Goal: Answer question/provide support: Share knowledge or assist other users

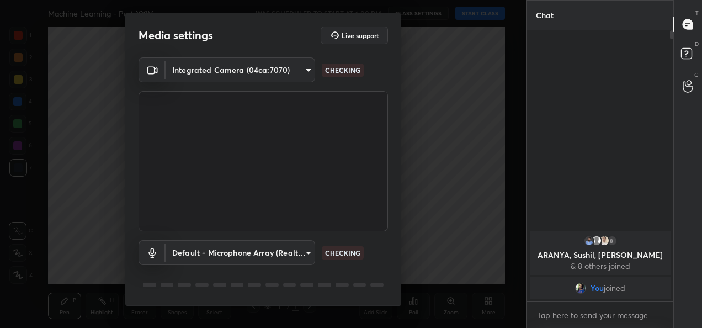
type input "bf1901dd5d85443043ebd0a0f83462745a16afa6ee807ad0762d18b1448ddca4"
type input "default"
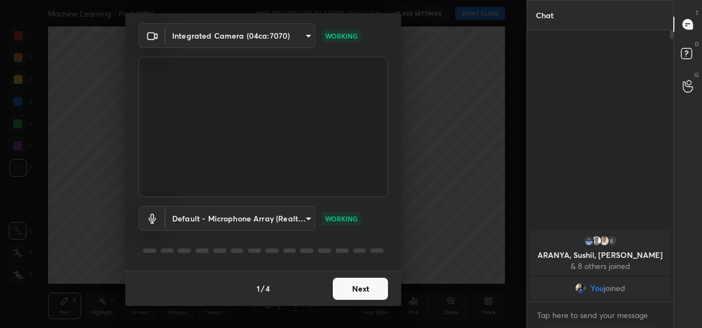
click at [350, 282] on button "Next" at bounding box center [360, 289] width 55 height 22
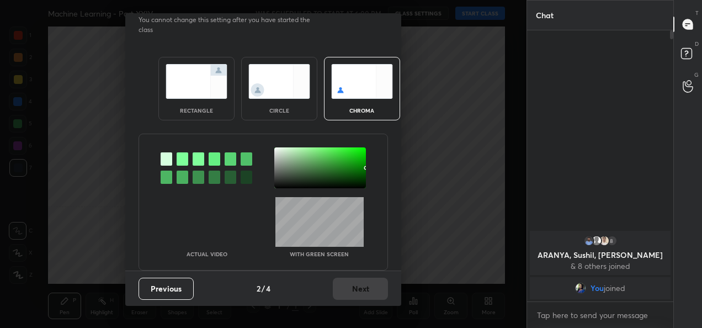
scroll to position [0, 0]
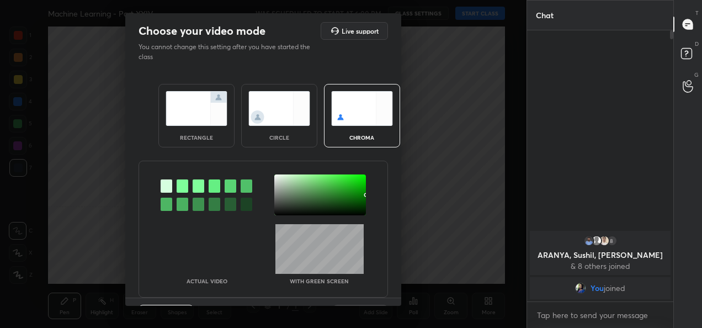
click at [193, 110] on img at bounding box center [197, 108] width 62 height 35
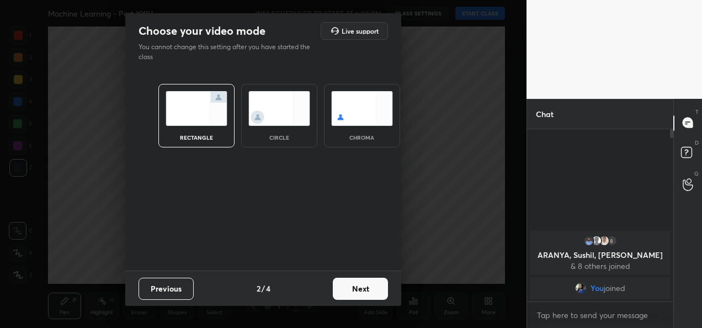
click at [378, 284] on button "Next" at bounding box center [360, 289] width 55 height 22
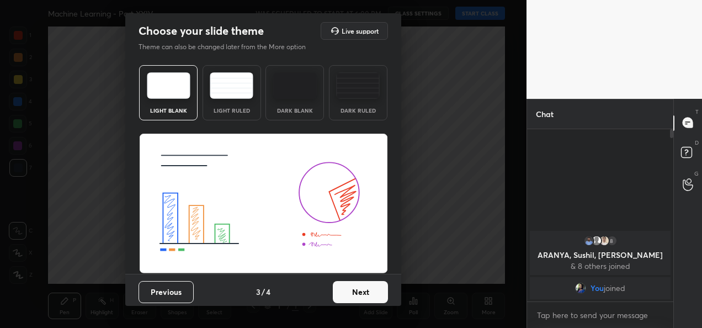
click at [376, 288] on button "Next" at bounding box center [360, 292] width 55 height 22
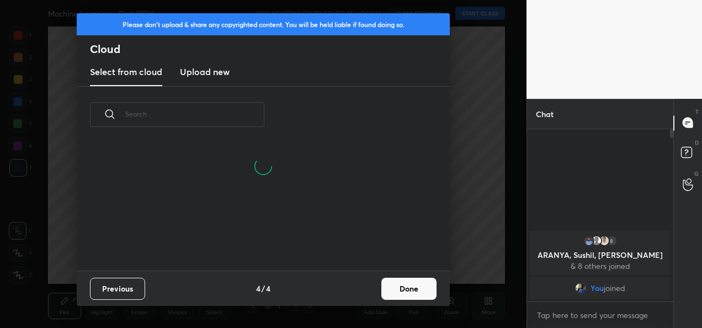
scroll to position [127, 354]
click at [391, 289] on button "Done" at bounding box center [408, 289] width 55 height 22
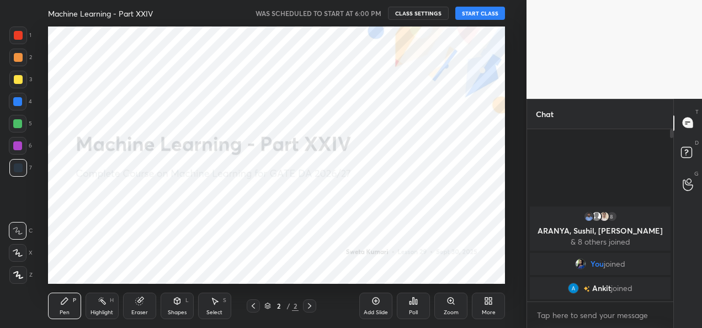
click at [489, 7] on button "START CLASS" at bounding box center [480, 13] width 50 height 13
click at [490, 295] on div "More" at bounding box center [488, 305] width 33 height 26
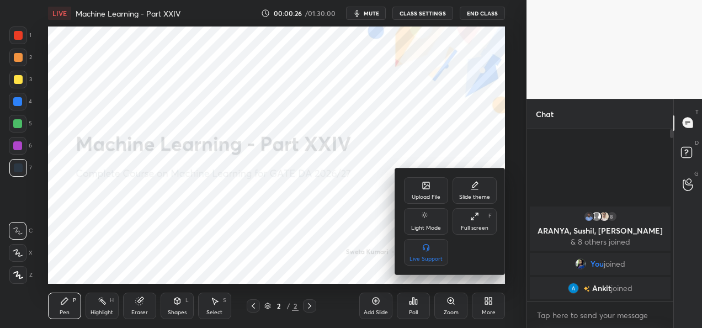
click at [440, 196] on div "Upload File" at bounding box center [426, 197] width 29 height 6
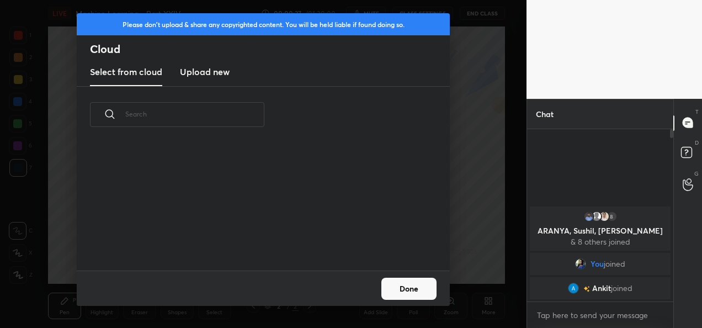
click at [211, 70] on h3 "Upload new" at bounding box center [205, 71] width 50 height 13
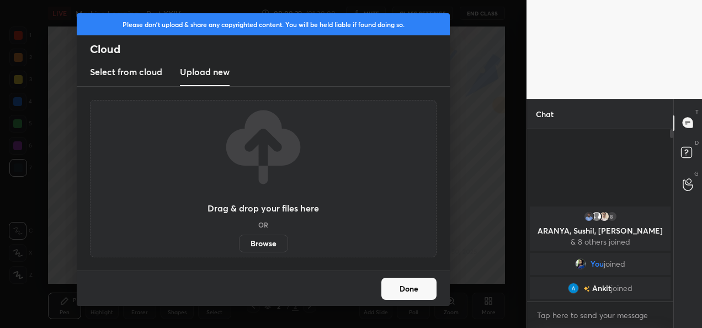
click at [257, 236] on label "Browse" at bounding box center [263, 243] width 49 height 18
click at [239, 236] on input "Browse" at bounding box center [239, 243] width 0 height 18
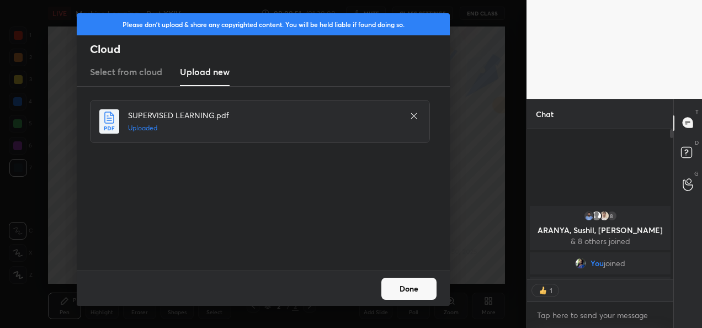
scroll to position [3, 3]
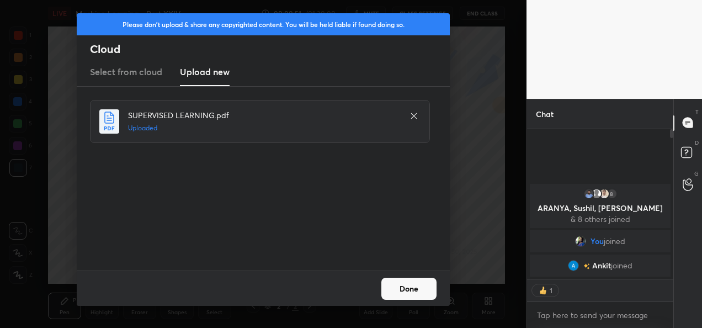
drag, startPoint x: 437, startPoint y: 292, endPoint x: 426, endPoint y: 290, distance: 11.4
click at [426, 290] on div "Done" at bounding box center [263, 287] width 373 height 35
click at [426, 290] on button "Done" at bounding box center [408, 289] width 55 height 22
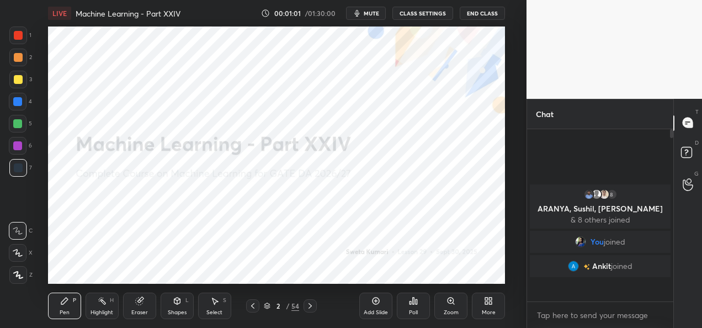
scroll to position [169, 143]
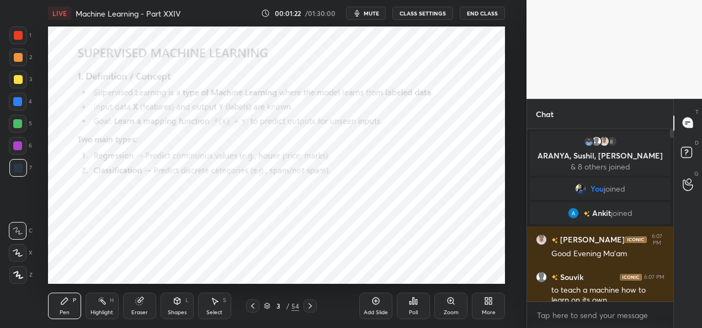
click at [20, 41] on div at bounding box center [18, 35] width 18 height 18
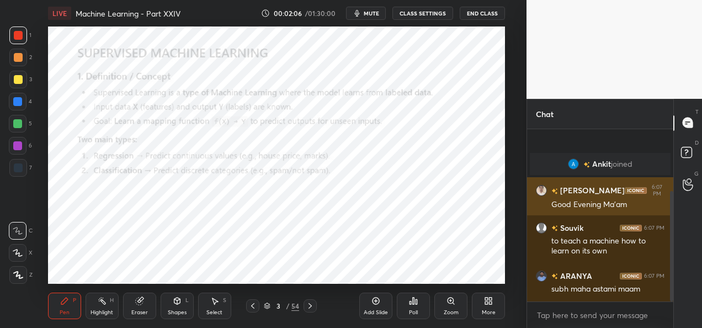
scroll to position [97, 0]
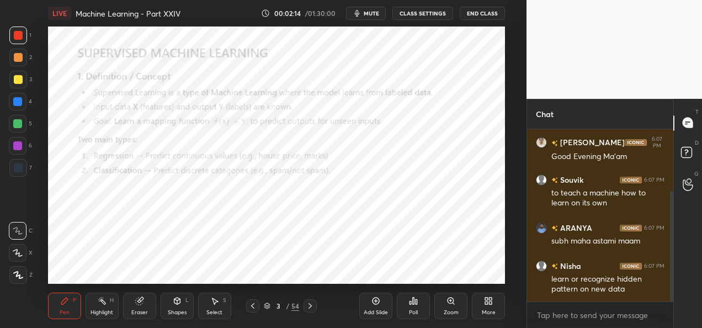
click at [20, 279] on div at bounding box center [18, 275] width 18 height 18
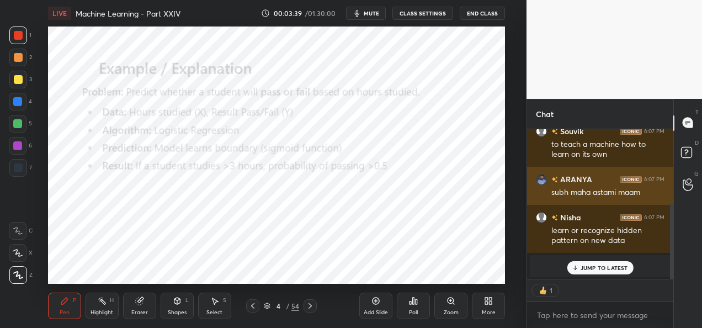
scroll to position [146, 0]
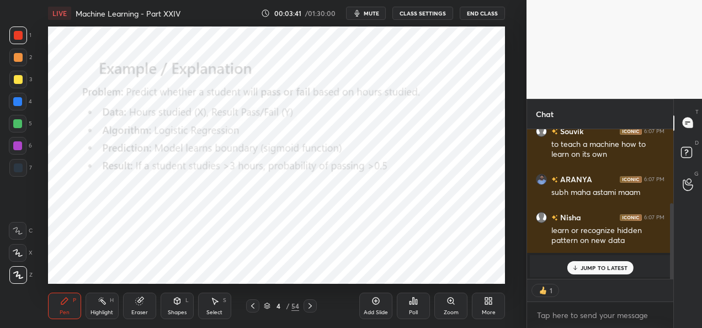
click at [601, 271] on p "JUMP TO LATEST" at bounding box center [603, 267] width 47 height 7
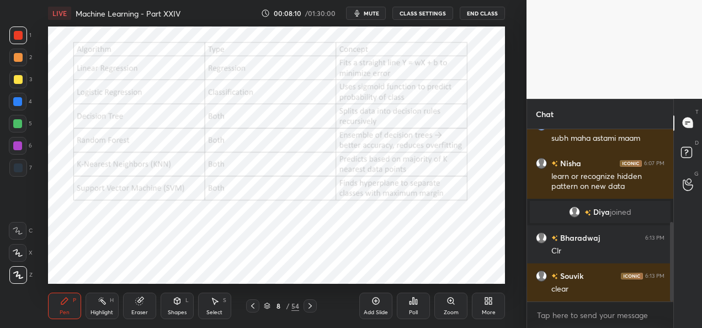
scroll to position [238, 0]
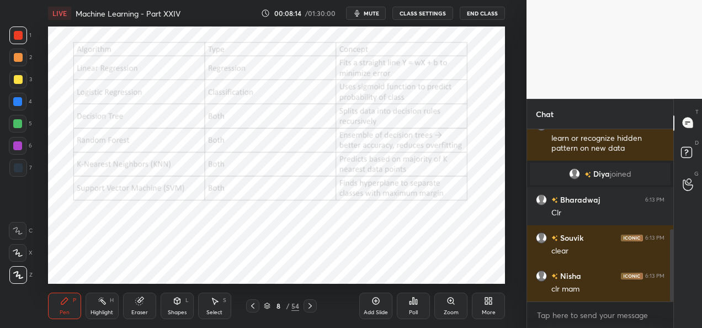
click at [417, 307] on div "Poll" at bounding box center [413, 305] width 33 height 26
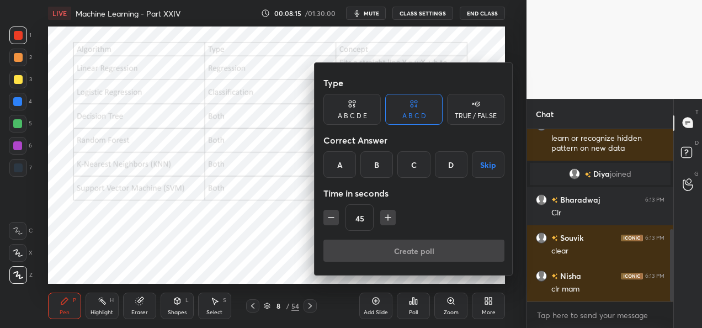
click at [342, 171] on div "A" at bounding box center [339, 164] width 33 height 26
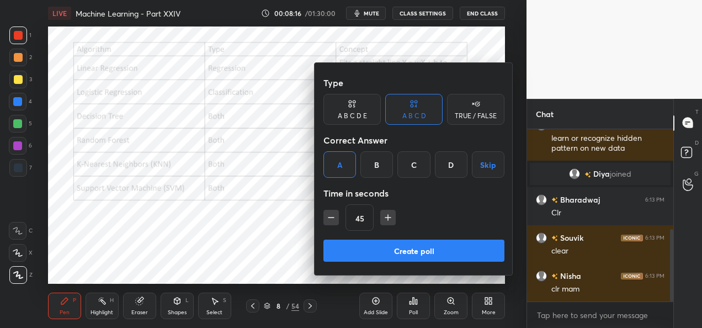
click at [388, 246] on button "Create poll" at bounding box center [413, 250] width 181 height 22
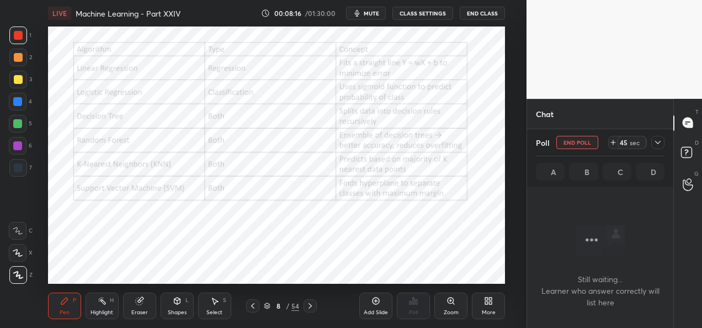
scroll to position [4, 3]
click at [611, 146] on icon at bounding box center [613, 142] width 9 height 9
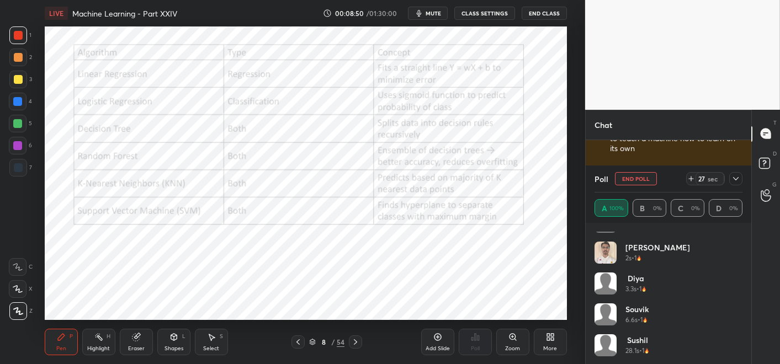
scroll to position [83, 0]
click at [641, 185] on div "Poll End Poll 23 sec" at bounding box center [668, 179] width 148 height 26
click at [638, 182] on button "End Poll" at bounding box center [636, 178] width 42 height 13
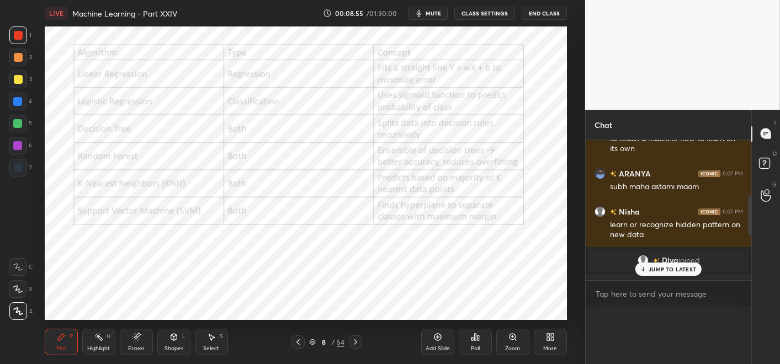
scroll to position [0, 0]
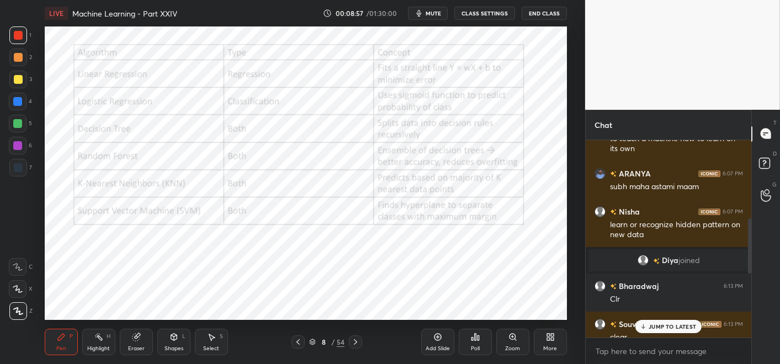
click at [679, 324] on p "JUMP TO LATEST" at bounding box center [671, 326] width 47 height 7
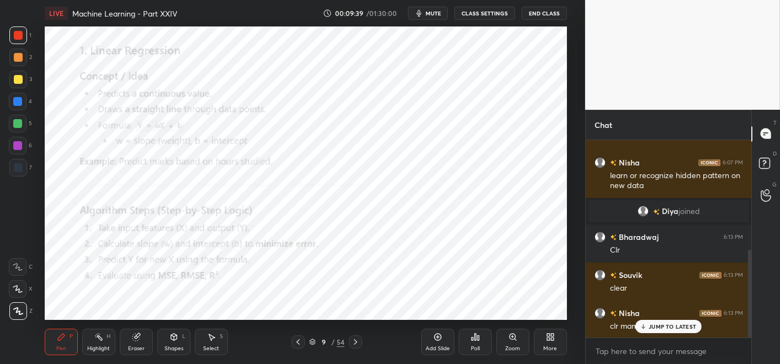
scroll to position [249, 0]
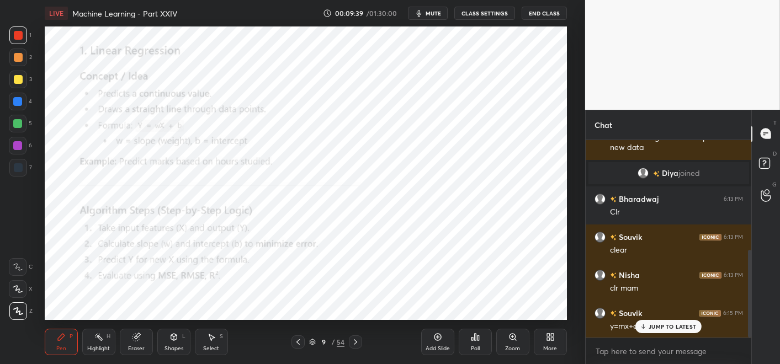
click at [521, 327] on div "Zoom" at bounding box center [512, 342] width 33 height 26
click at [521, 327] on div "Add Slide Poll Zoom More" at bounding box center [494, 342] width 146 height 62
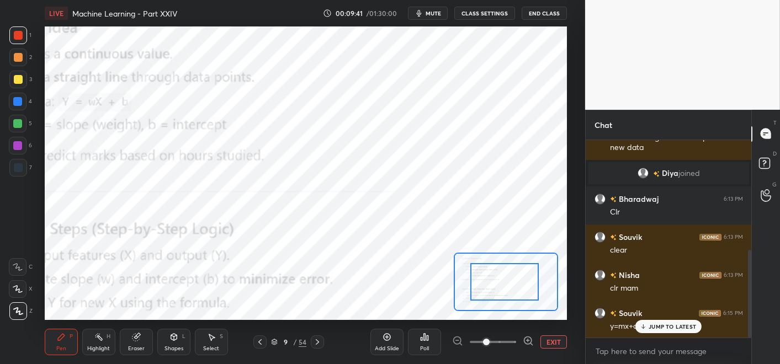
drag, startPoint x: 523, startPoint y: 298, endPoint x: 502, endPoint y: 313, distance: 25.7
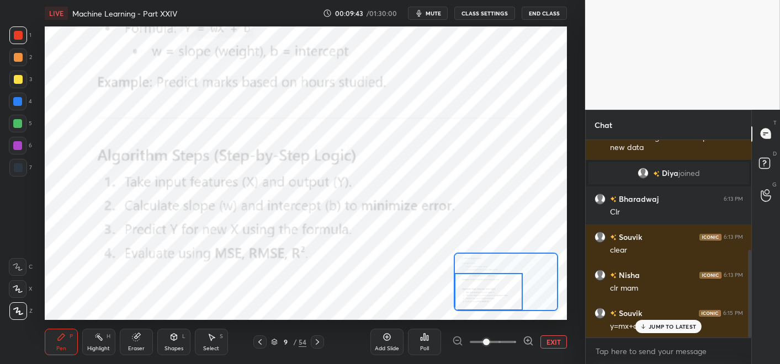
drag, startPoint x: 506, startPoint y: 292, endPoint x: 490, endPoint y: 307, distance: 22.3
click at [490, 307] on div at bounding box center [488, 292] width 68 height 38
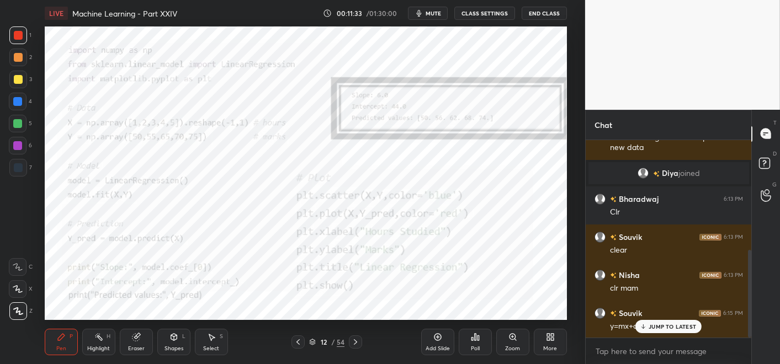
click at [498, 327] on div "Zoom" at bounding box center [512, 342] width 33 height 26
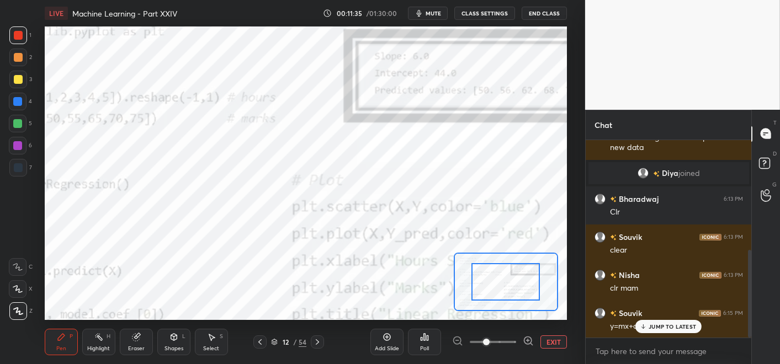
click at [518, 288] on div at bounding box center [506, 282] width 104 height 58
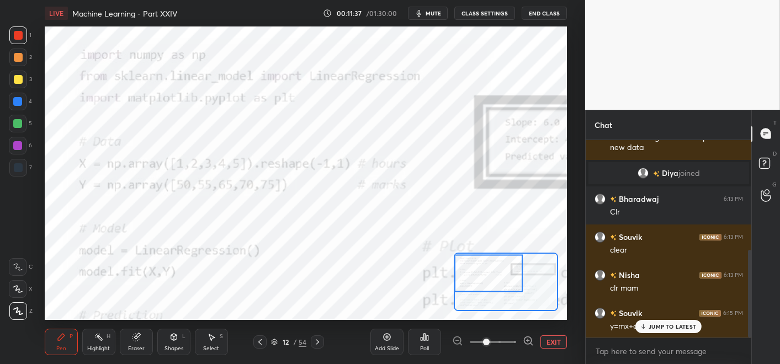
drag, startPoint x: 518, startPoint y: 288, endPoint x: 478, endPoint y: 273, distance: 42.4
click at [478, 273] on div at bounding box center [488, 273] width 68 height 38
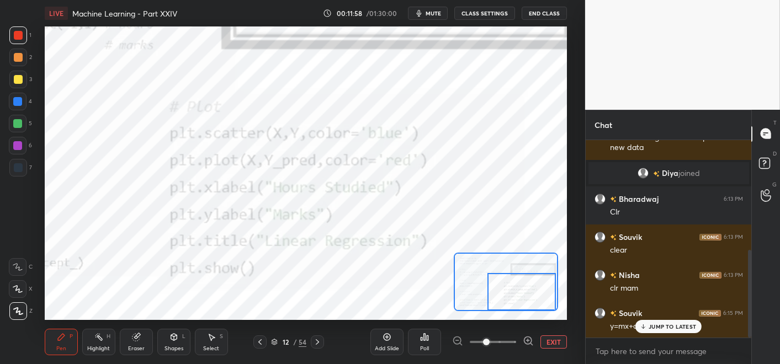
drag, startPoint x: 478, startPoint y: 273, endPoint x: 512, endPoint y: 295, distance: 40.2
click at [512, 295] on div at bounding box center [521, 292] width 68 height 38
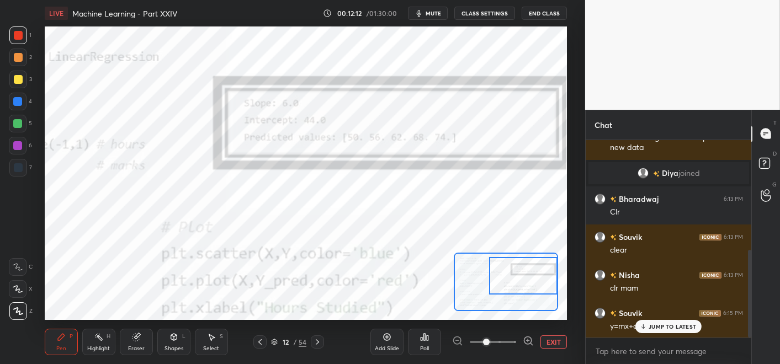
drag, startPoint x: 514, startPoint y: 282, endPoint x: 515, endPoint y: 266, distance: 16.1
click at [515, 266] on div at bounding box center [523, 276] width 68 height 38
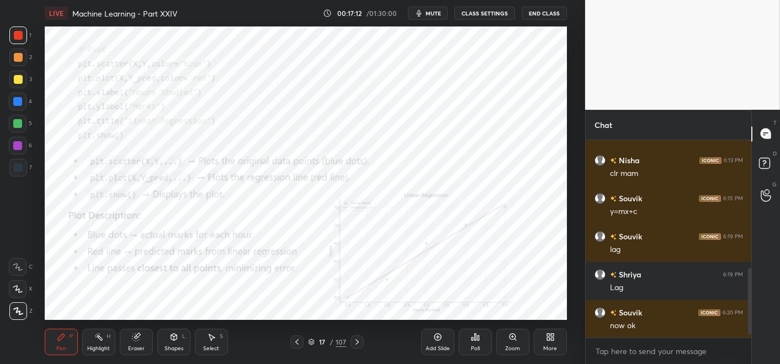
scroll to position [402, 0]
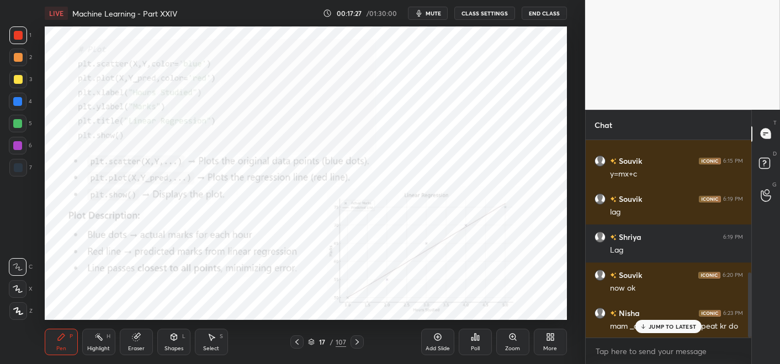
click at [359, 327] on icon at bounding box center [357, 342] width 9 height 9
click at [300, 327] on icon at bounding box center [296, 342] width 9 height 9
click at [519, 327] on div "Zoom" at bounding box center [512, 342] width 33 height 26
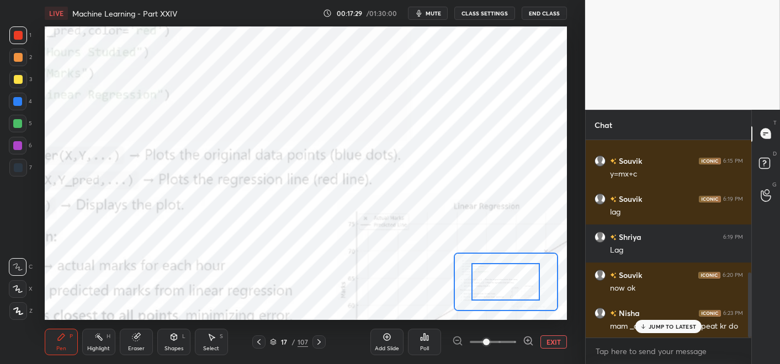
click at [520, 327] on div at bounding box center [493, 341] width 82 height 13
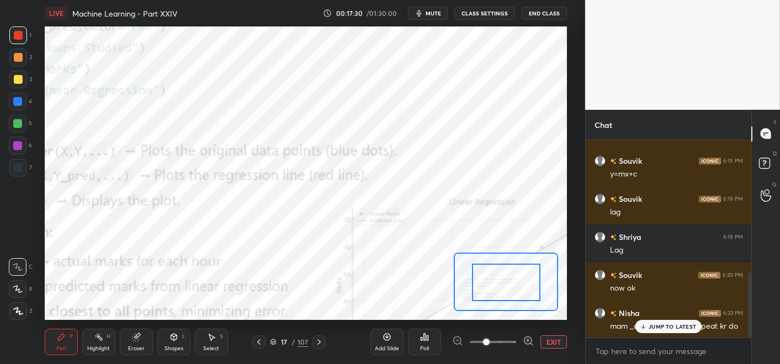
click at [519, 298] on div at bounding box center [506, 283] width 68 height 38
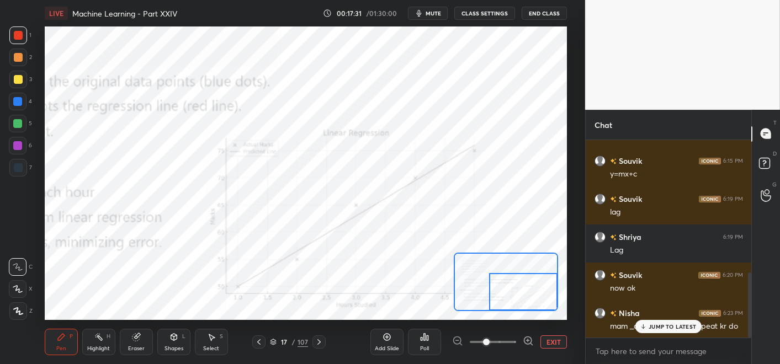
drag, startPoint x: 524, startPoint y: 296, endPoint x: 538, endPoint y: 298, distance: 14.0
click at [539, 301] on div at bounding box center [523, 292] width 68 height 38
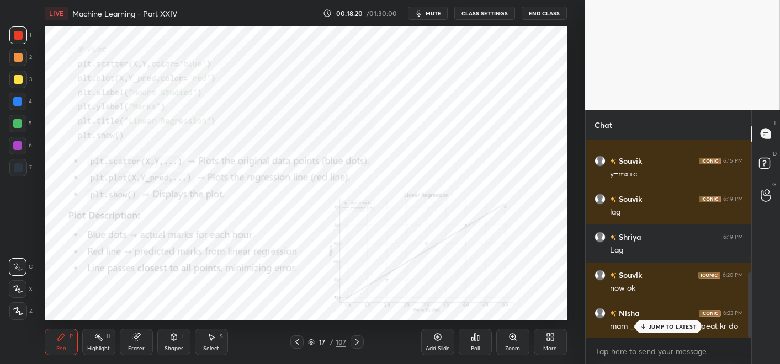
click at [298, 327] on icon at bounding box center [296, 342] width 9 height 9
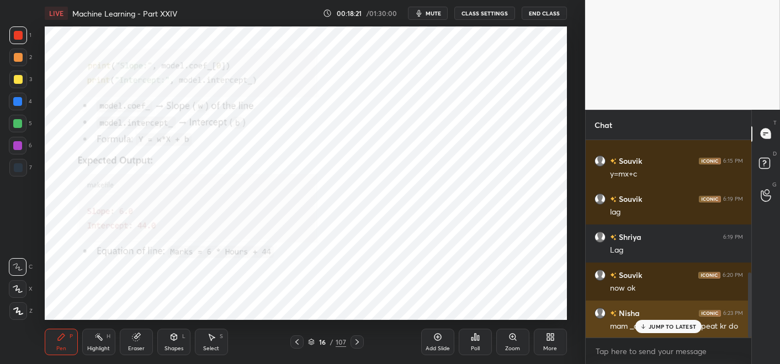
drag, startPoint x: 684, startPoint y: 328, endPoint x: 651, endPoint y: 336, distance: 34.1
click at [684, 327] on p "JUMP TO LATEST" at bounding box center [671, 326] width 47 height 7
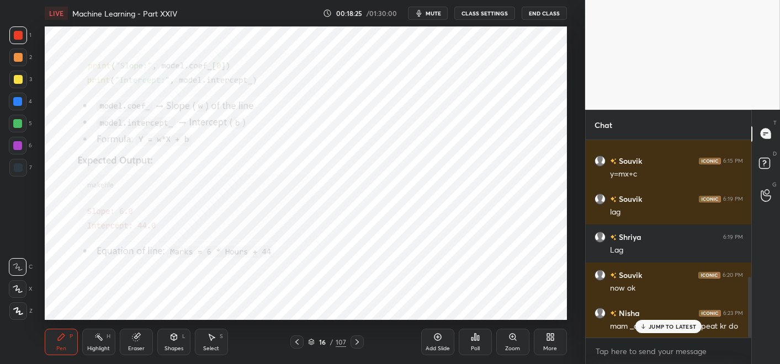
scroll to position [450, 0]
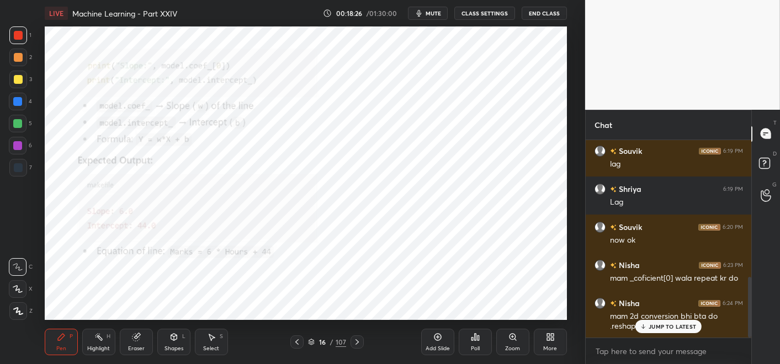
click at [515, 327] on icon at bounding box center [515, 340] width 2 height 2
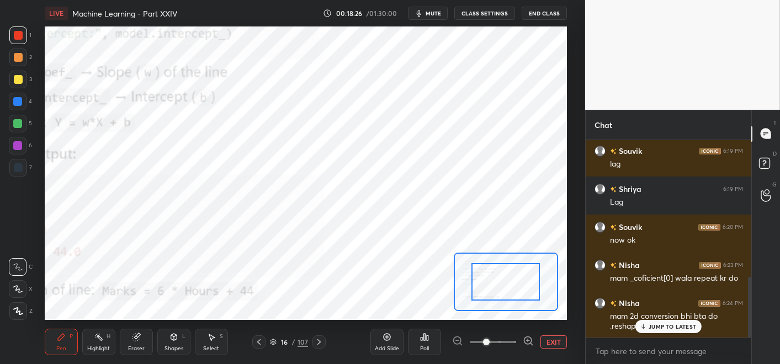
click at [493, 300] on div at bounding box center [506, 282] width 104 height 58
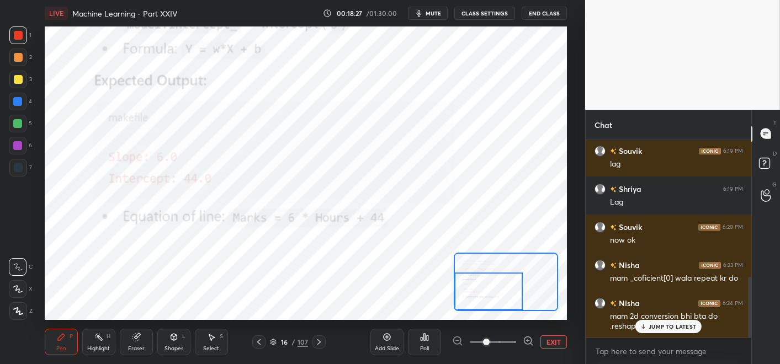
click at [466, 285] on div at bounding box center [488, 292] width 68 height 38
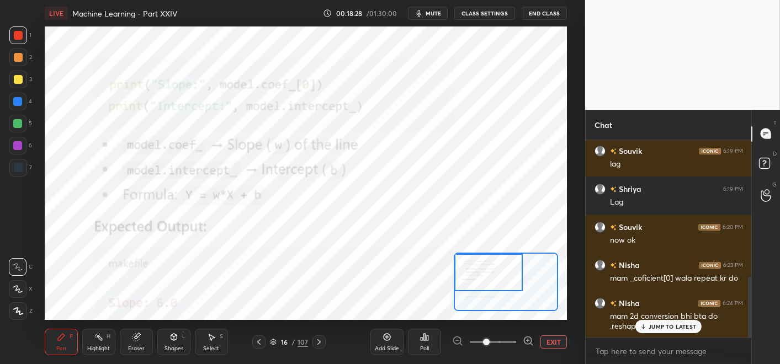
drag, startPoint x: 486, startPoint y: 287, endPoint x: 477, endPoint y: 269, distance: 19.7
click at [477, 269] on div at bounding box center [488, 273] width 68 height 38
click at [653, 327] on div "JUMP TO LATEST" at bounding box center [668, 326] width 66 height 13
click at [262, 327] on icon at bounding box center [258, 342] width 9 height 9
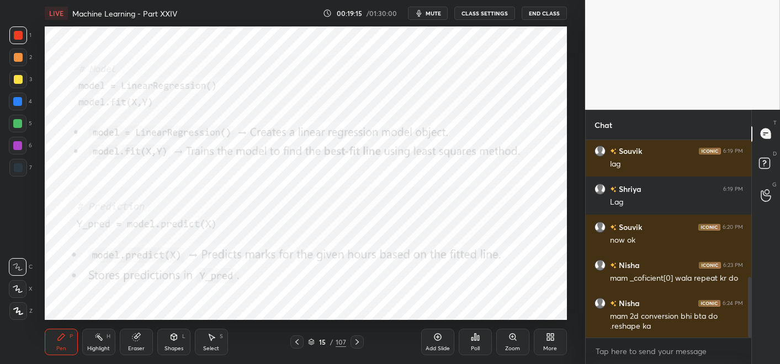
click at [296, 327] on icon at bounding box center [296, 342] width 3 height 6
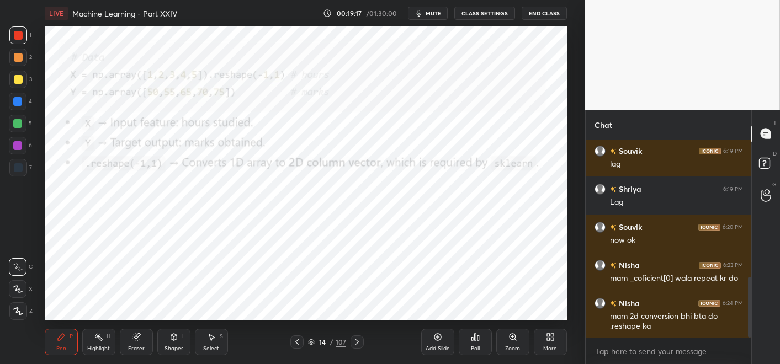
click at [514, 327] on div "Zoom" at bounding box center [512, 342] width 33 height 26
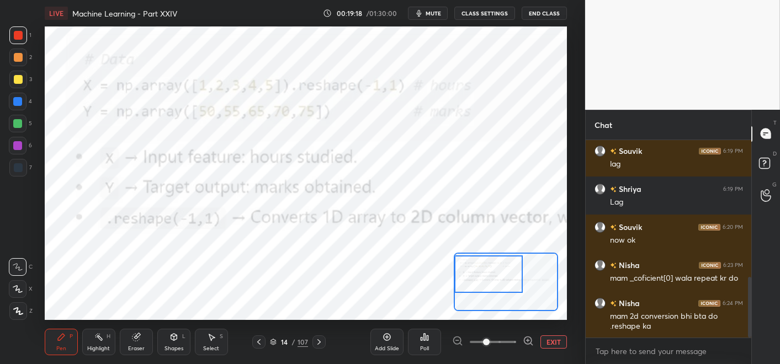
click at [441, 275] on div "Setting up your live class Poll for secs No correct answer Start poll" at bounding box center [306, 173] width 522 height 294
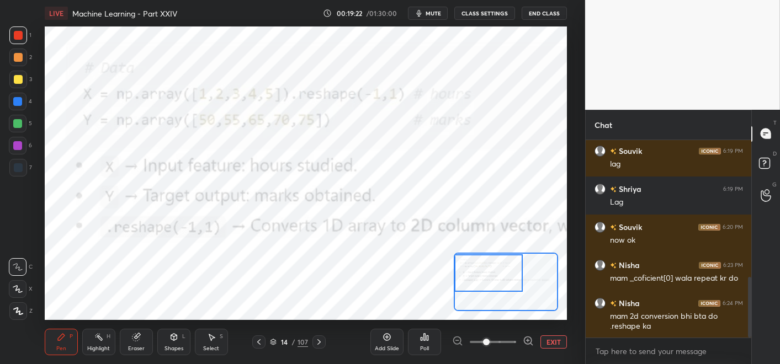
click at [457, 267] on div at bounding box center [488, 273] width 68 height 38
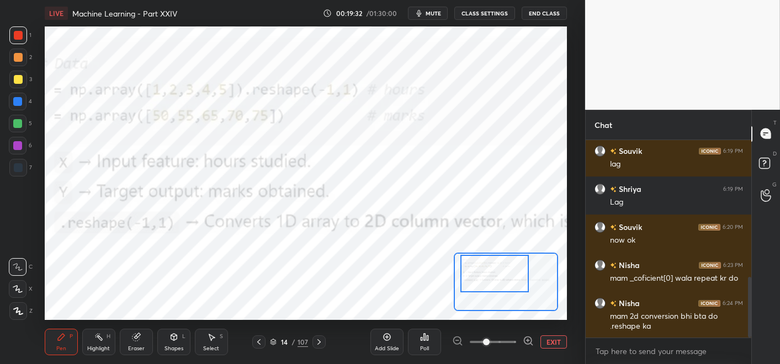
drag, startPoint x: 503, startPoint y: 285, endPoint x: 496, endPoint y: 282, distance: 7.4
click at [497, 285] on div at bounding box center [494, 274] width 68 height 38
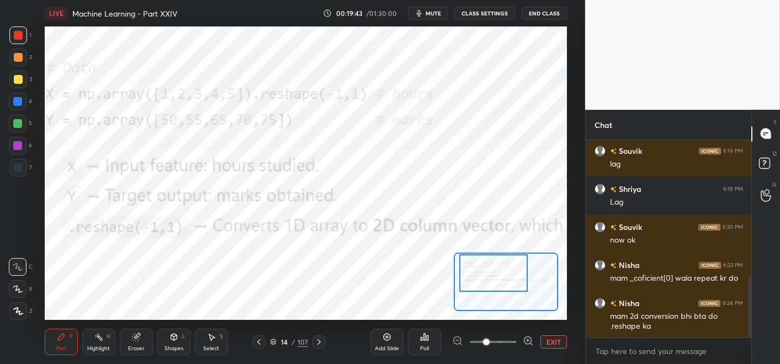
click at [258, 327] on icon at bounding box center [258, 342] width 9 height 9
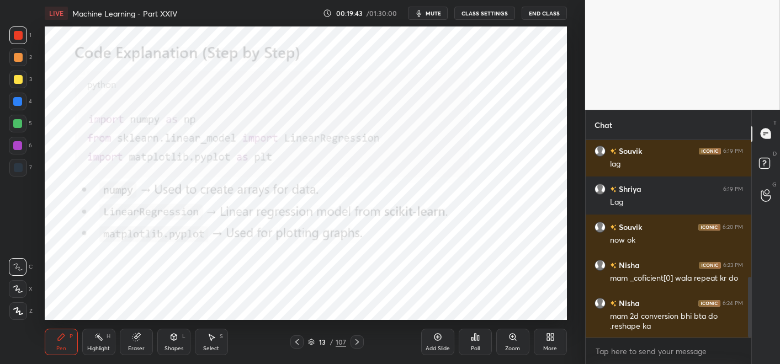
click at [262, 327] on div "13 / 107" at bounding box center [327, 341] width 188 height 13
click at [292, 327] on div at bounding box center [296, 341] width 13 height 13
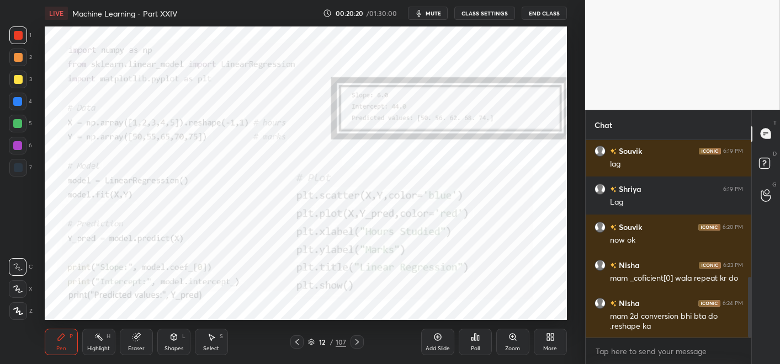
click at [356, 327] on icon at bounding box center [357, 342] width 9 height 9
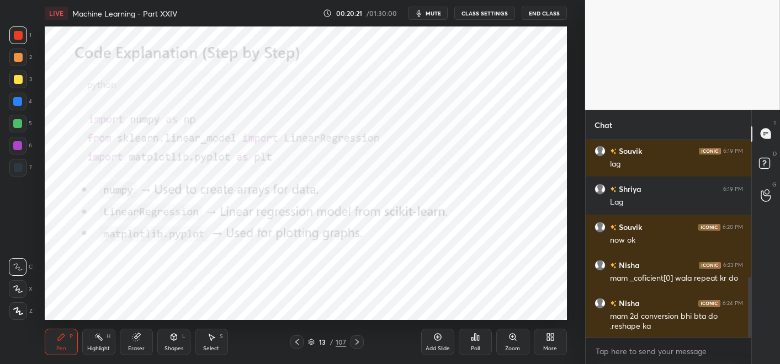
click at [359, 327] on icon at bounding box center [357, 342] width 9 height 9
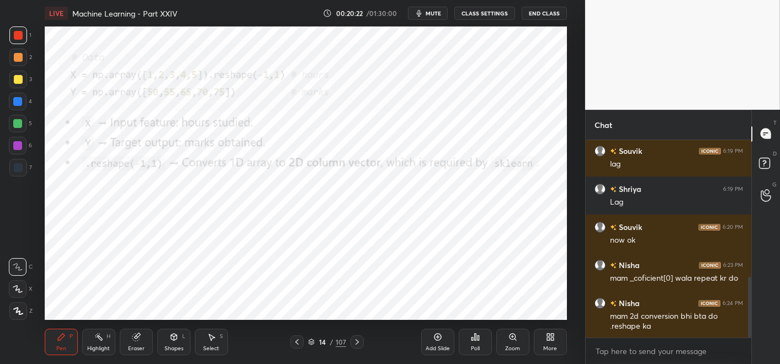
click at [359, 327] on icon at bounding box center [357, 342] width 9 height 9
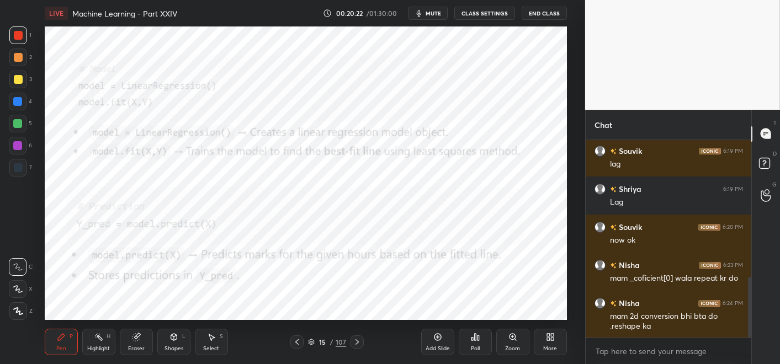
click at [357, 327] on icon at bounding box center [356, 342] width 3 height 6
click at [361, 327] on div at bounding box center [356, 341] width 13 height 13
click at [500, 327] on div "Zoom" at bounding box center [512, 342] width 33 height 26
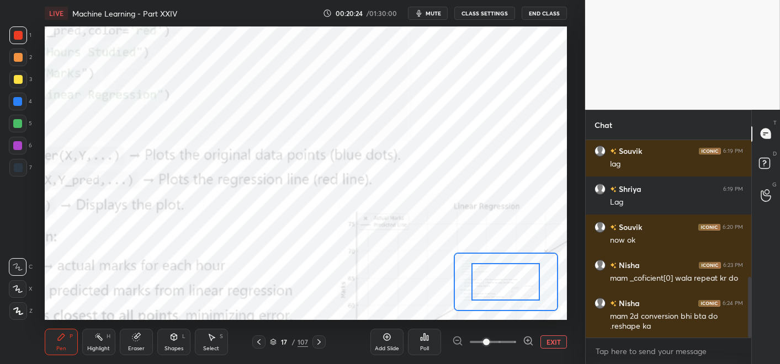
click at [503, 327] on div "Add Slide Poll EXIT" at bounding box center [468, 342] width 196 height 62
drag, startPoint x: 495, startPoint y: 278, endPoint x: 521, endPoint y: 311, distance: 42.1
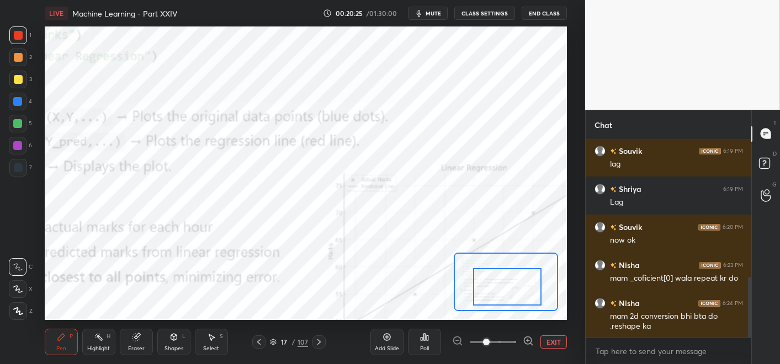
click at [521, 312] on div "LIVE Machine Learning - Part XXIV 00:20:25 / 01:30:00 mute CLASS SETTINGS End C…" at bounding box center [305, 182] width 541 height 364
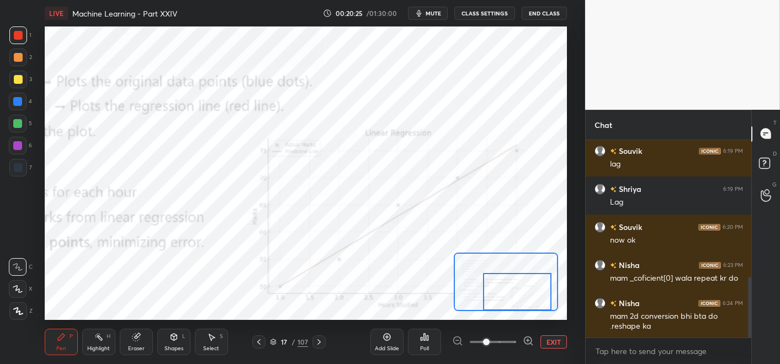
drag, startPoint x: 526, startPoint y: 320, endPoint x: 521, endPoint y: 311, distance: 10.6
click at [527, 318] on div "LIVE Machine Learning - Part XXIV 00:20:25 / 01:30:00 mute CLASS SETTINGS End C…" at bounding box center [305, 182] width 541 height 364
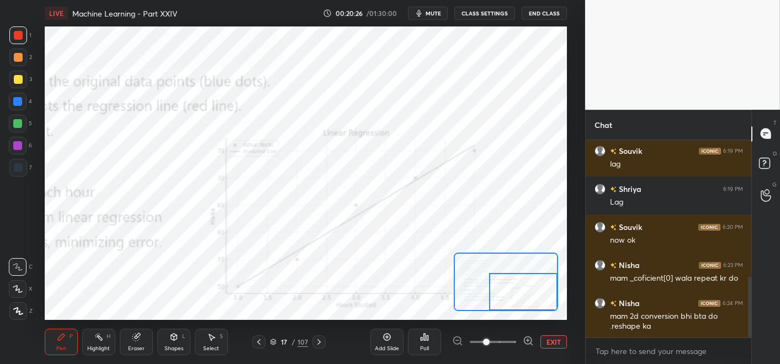
click at [528, 315] on div "Add Slide Poll EXIT" at bounding box center [468, 342] width 196 height 62
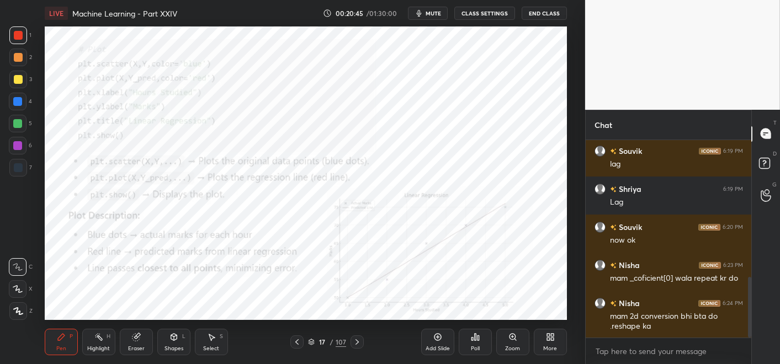
click at [515, 327] on icon at bounding box center [512, 337] width 9 height 9
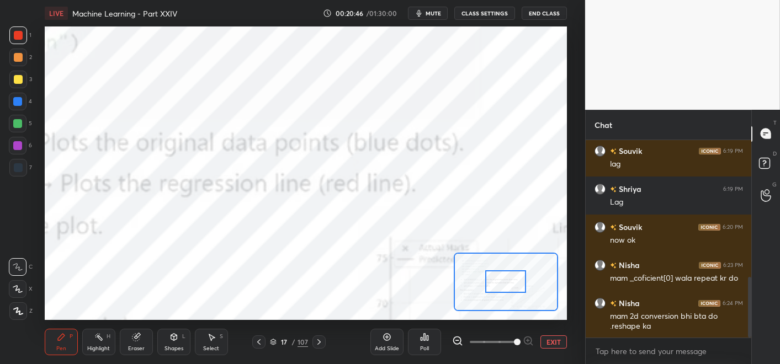
click at [514, 327] on span at bounding box center [493, 342] width 46 height 17
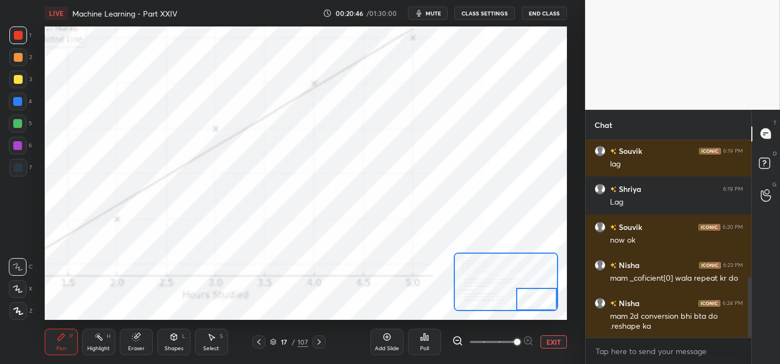
drag, startPoint x: 525, startPoint y: 304, endPoint x: 530, endPoint y: 308, distance: 6.3
click at [530, 308] on div at bounding box center [536, 299] width 41 height 23
click at [523, 303] on div at bounding box center [506, 282] width 104 height 58
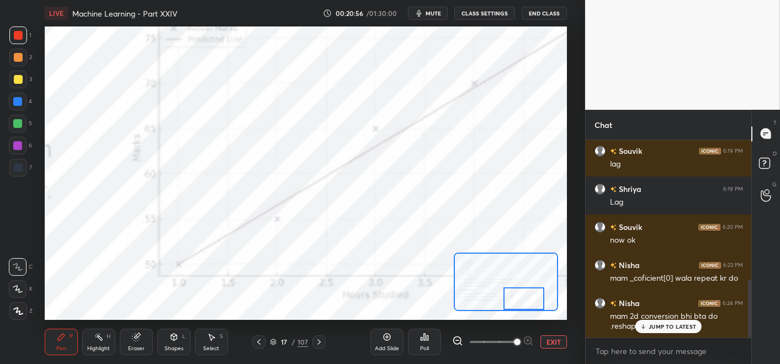
scroll to position [476, 0]
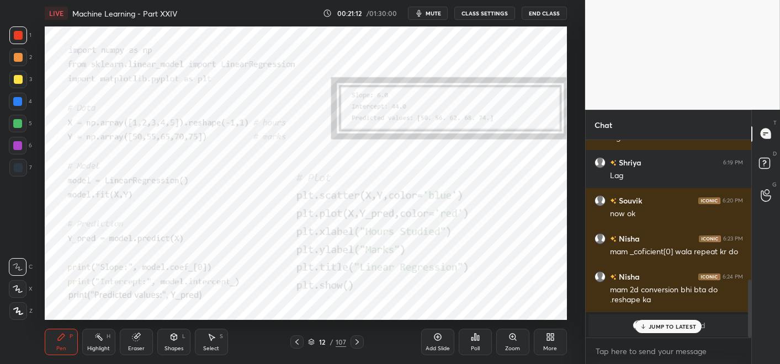
click at [441, 18] on button "mute" at bounding box center [428, 13] width 40 height 13
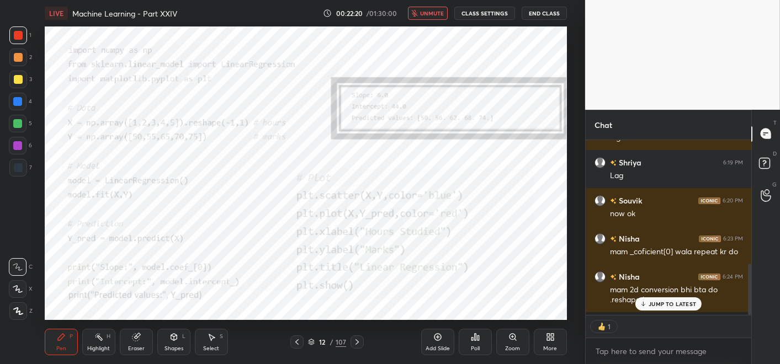
scroll to position [172, 162]
type textarea "x"
click at [438, 9] on span "unmute" at bounding box center [432, 13] width 24 height 8
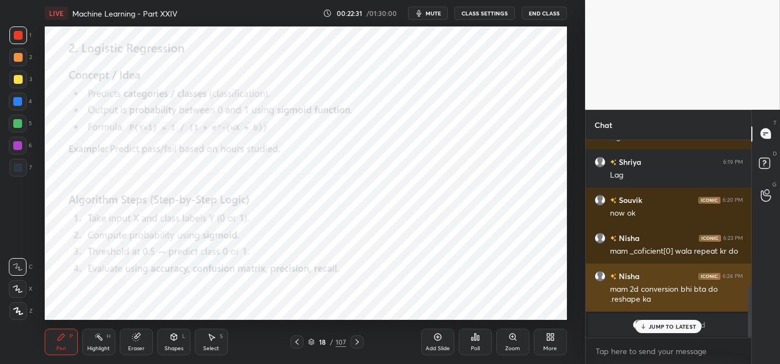
scroll to position [476, 0]
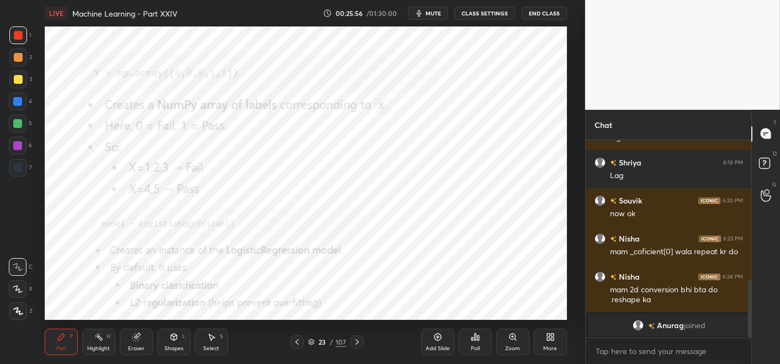
click at [362, 327] on div at bounding box center [356, 341] width 13 height 13
drag, startPoint x: 512, startPoint y: 340, endPoint x: 512, endPoint y: 328, distance: 12.7
click at [512, 327] on icon at bounding box center [512, 337] width 9 height 9
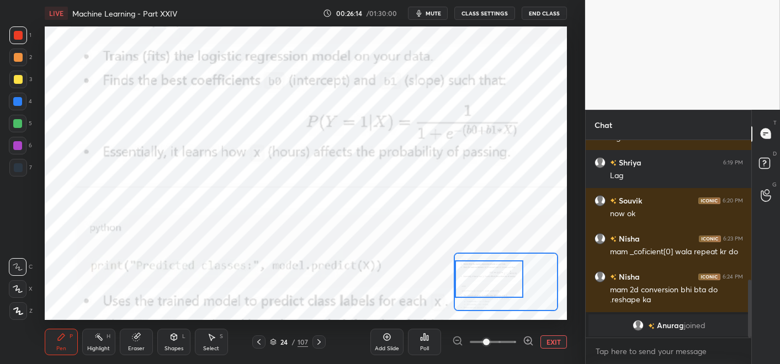
drag, startPoint x: 492, startPoint y: 270, endPoint x: 474, endPoint y: 260, distance: 20.3
click at [479, 268] on div at bounding box center [489, 279] width 68 height 38
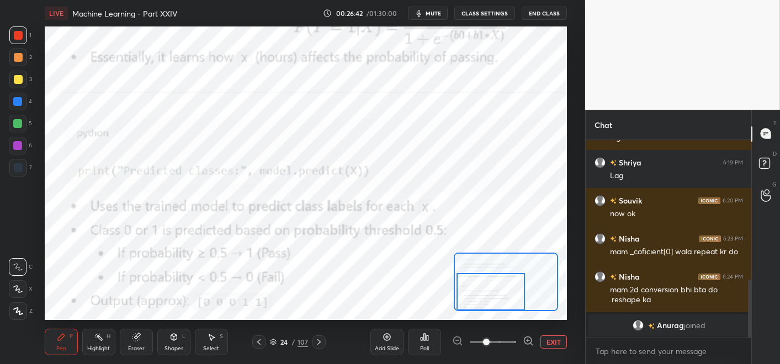
drag, startPoint x: 481, startPoint y: 282, endPoint x: 478, endPoint y: 297, distance: 15.8
click at [483, 302] on div at bounding box center [490, 292] width 68 height 38
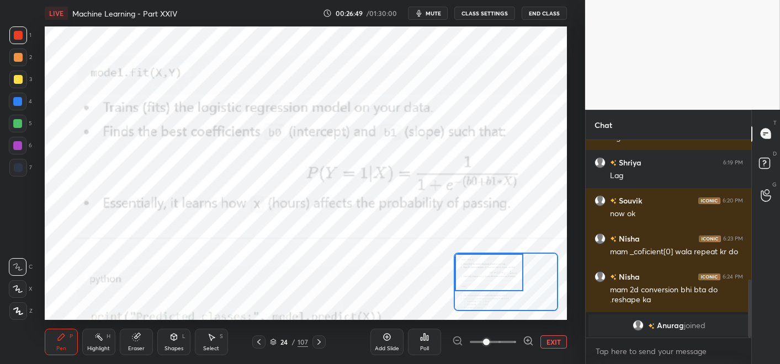
click at [477, 278] on div at bounding box center [489, 273] width 68 height 38
click at [473, 263] on div at bounding box center [488, 273] width 68 height 38
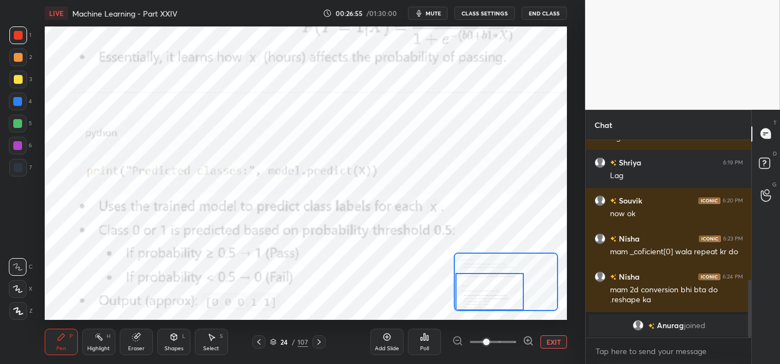
drag, startPoint x: 473, startPoint y: 263, endPoint x: 474, endPoint y: 285, distance: 22.1
click at [474, 289] on div at bounding box center [489, 292] width 68 height 38
click at [488, 282] on div at bounding box center [506, 282] width 104 height 58
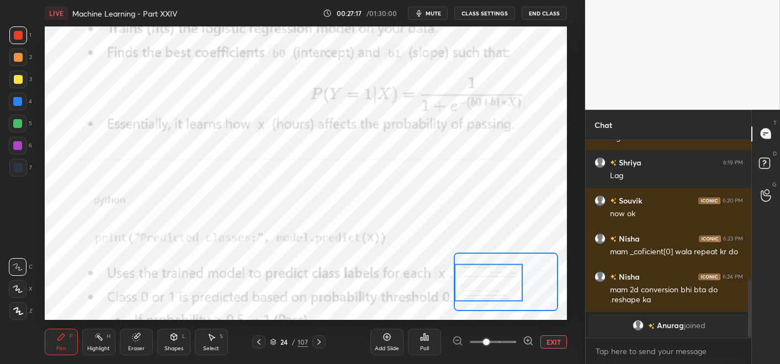
click at [523, 268] on div "Setting up your live class Poll for secs No correct answer Start poll" at bounding box center [306, 173] width 522 height 294
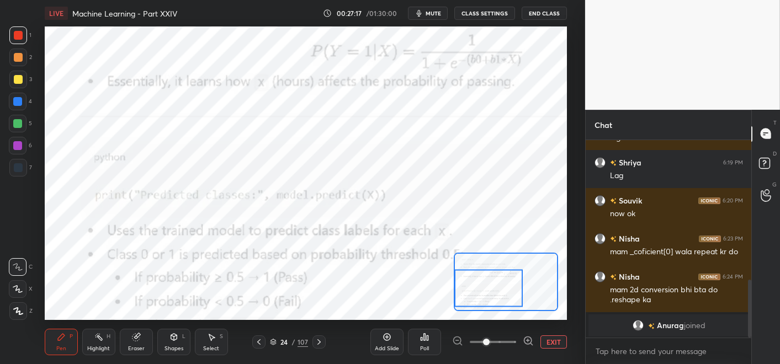
drag, startPoint x: 503, startPoint y: 279, endPoint x: 496, endPoint y: 298, distance: 20.4
click at [498, 299] on div at bounding box center [488, 288] width 68 height 38
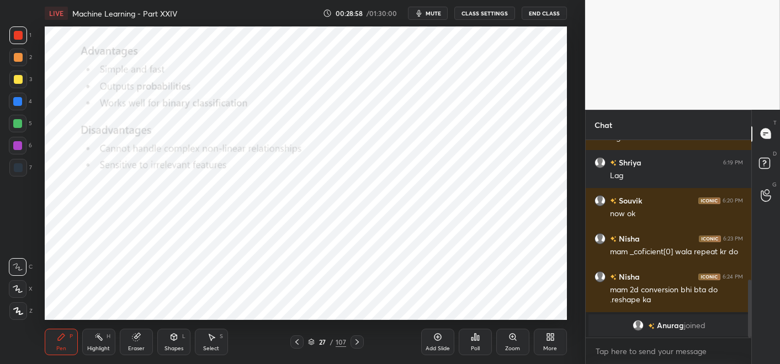
click at [356, 327] on icon at bounding box center [357, 342] width 9 height 9
click at [127, 0] on html "1 2 3 4 5 6 7 C X Z C X Z E E Erase all H H LIVE Machine Learning - Part XXIV 0…" at bounding box center [390, 0] width 780 height 0
click at [478, 327] on icon at bounding box center [478, 337] width 2 height 5
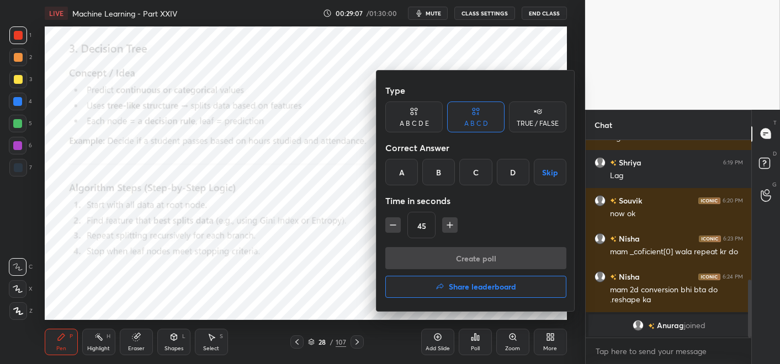
click at [405, 178] on div "A" at bounding box center [401, 172] width 33 height 26
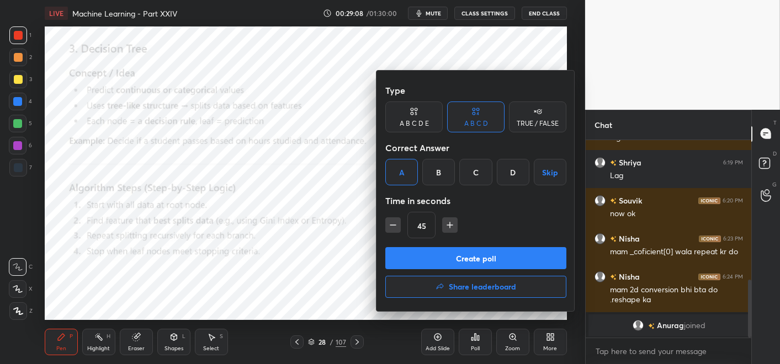
click at [440, 263] on button "Create poll" at bounding box center [475, 258] width 181 height 22
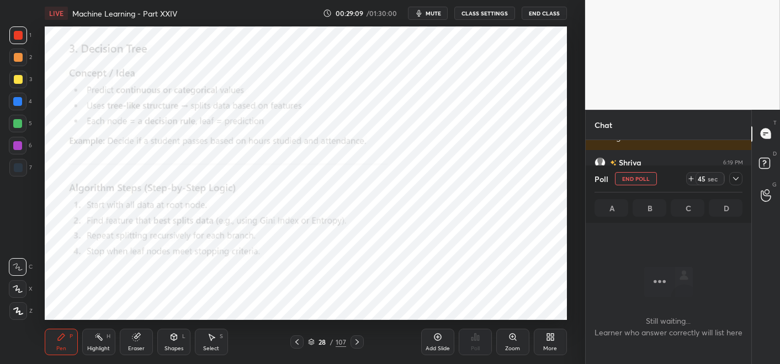
scroll to position [3, 4]
drag, startPoint x: 692, startPoint y: 180, endPoint x: 684, endPoint y: 178, distance: 8.6
click at [692, 180] on icon at bounding box center [690, 178] width 9 height 9
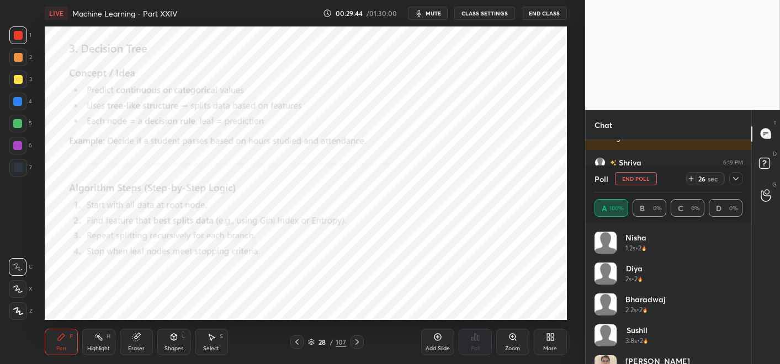
scroll to position [129, 145]
click at [629, 184] on button "End Poll" at bounding box center [636, 178] width 42 height 13
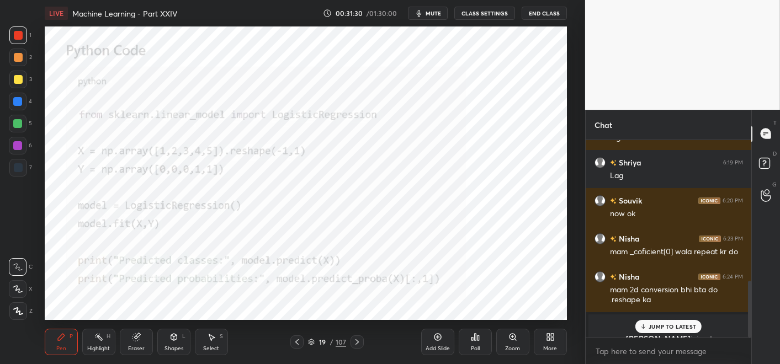
scroll to position [489, 0]
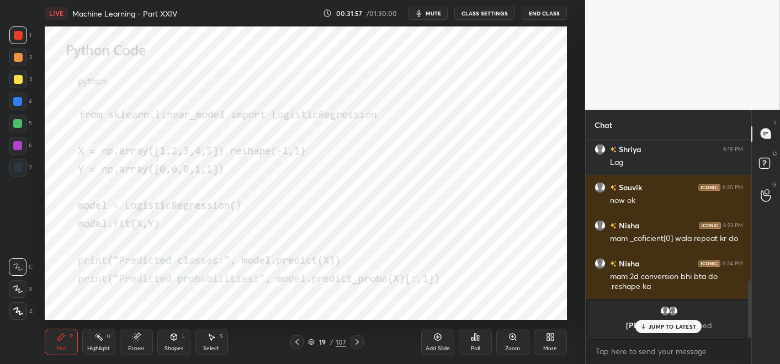
click at [644, 327] on div "JUMP TO LATEST" at bounding box center [668, 326] width 66 height 13
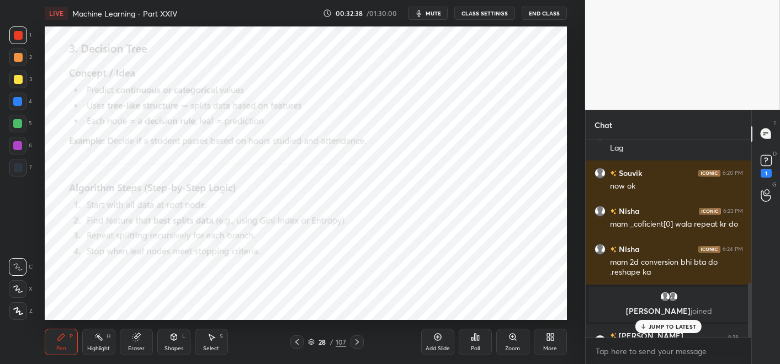
scroll to position [522, 0]
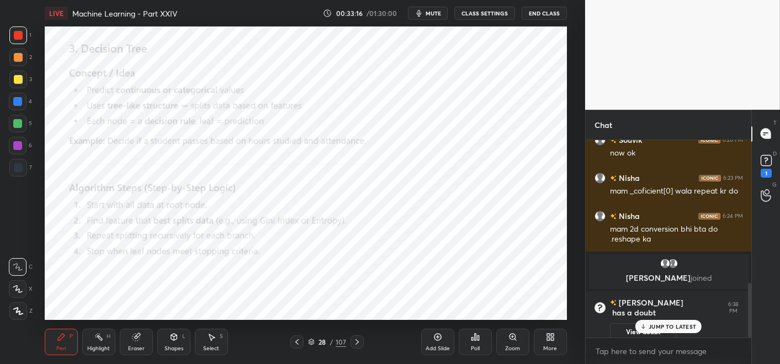
click at [358, 327] on icon at bounding box center [356, 342] width 3 height 6
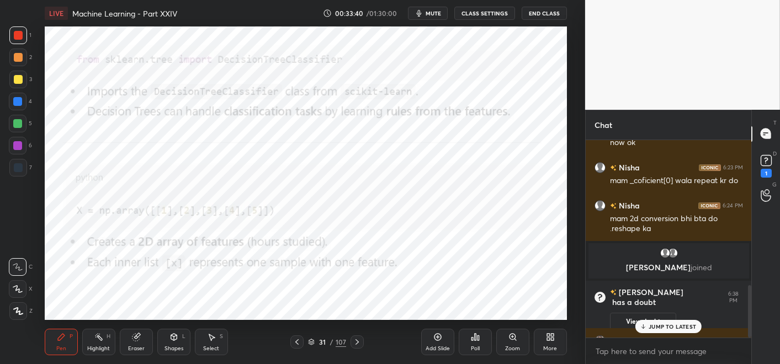
scroll to position [550, 0]
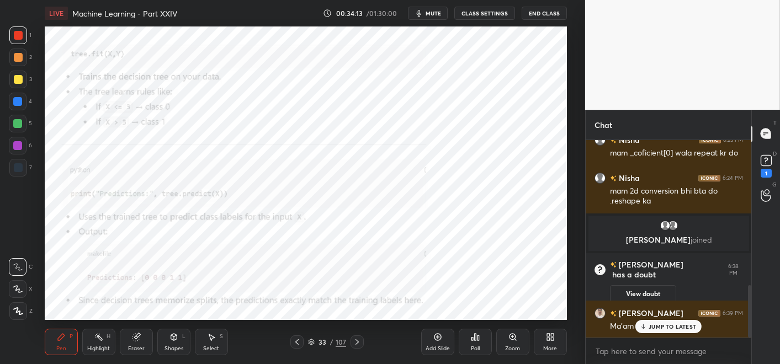
click at [102, 23] on div "LIVE Machine Learning - Part XXIV 00:34:13 / 01:30:00 mute CLASS SETTINGS End C…" at bounding box center [305, 182] width 541 height 364
click at [312, 327] on icon at bounding box center [311, 340] width 6 height 3
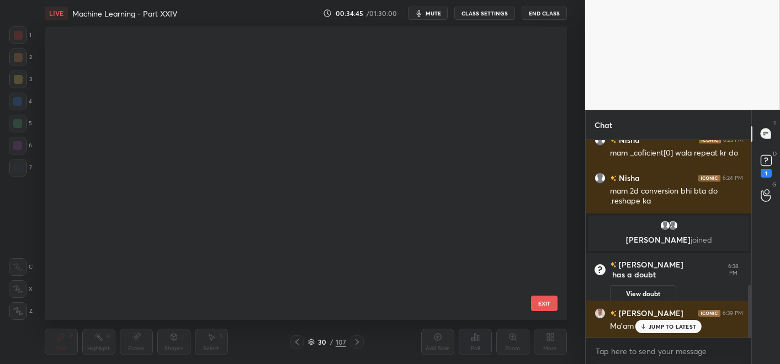
scroll to position [290, 516]
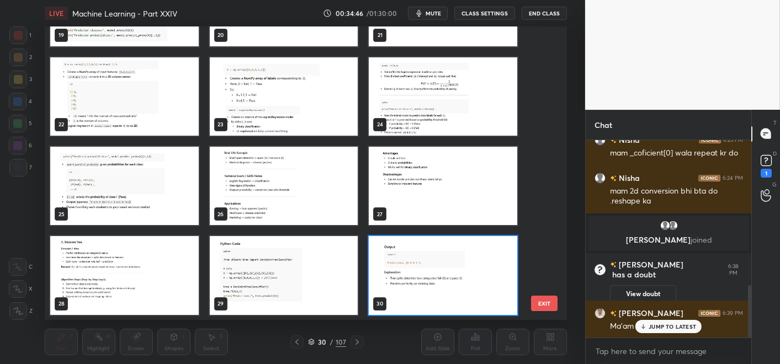
click at [557, 296] on div "19 20 21 22 23 24 25 26 27 28 29 30 31 32 33 34 35 36 EXIT" at bounding box center [306, 173] width 522 height 294
click at [550, 301] on button "EXIT" at bounding box center [544, 303] width 26 height 15
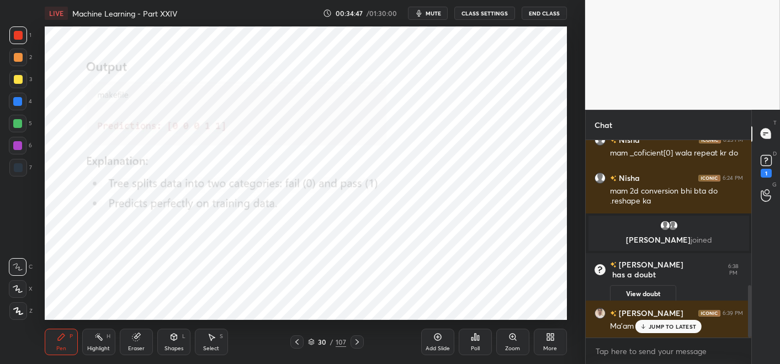
click at [300, 327] on icon at bounding box center [296, 342] width 9 height 9
click at [354, 327] on div at bounding box center [356, 341] width 13 height 13
click at [701, 163] on icon at bounding box center [766, 160] width 17 height 17
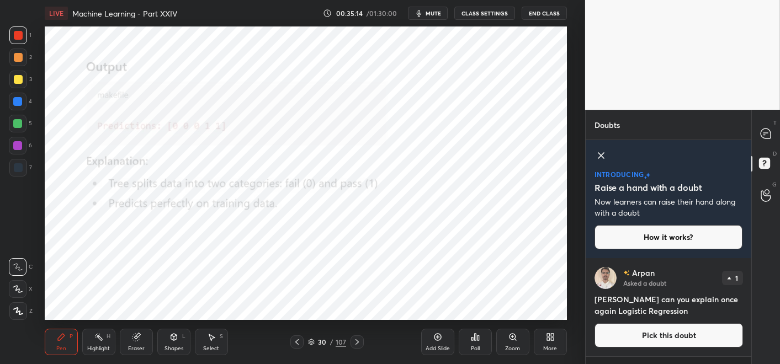
click at [652, 327] on button "Pick this doubt" at bounding box center [668, 335] width 148 height 24
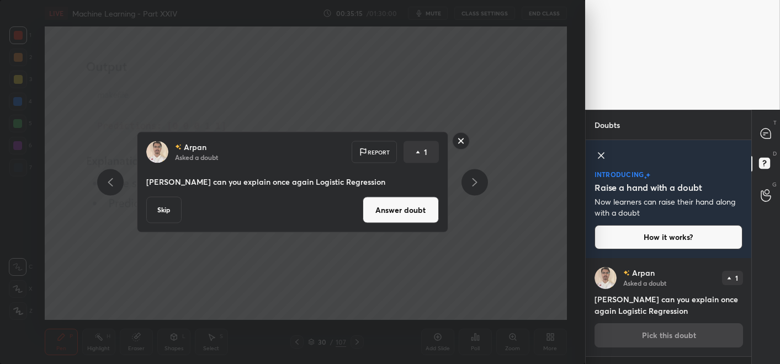
click at [372, 214] on button "Answer doubt" at bounding box center [400, 210] width 76 height 26
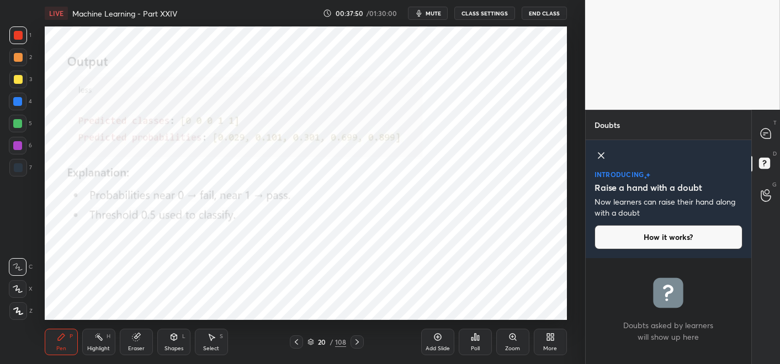
click at [298, 327] on icon at bounding box center [296, 342] width 9 height 9
click at [354, 327] on icon at bounding box center [357, 342] width 9 height 9
click at [701, 129] on div at bounding box center [766, 134] width 22 height 20
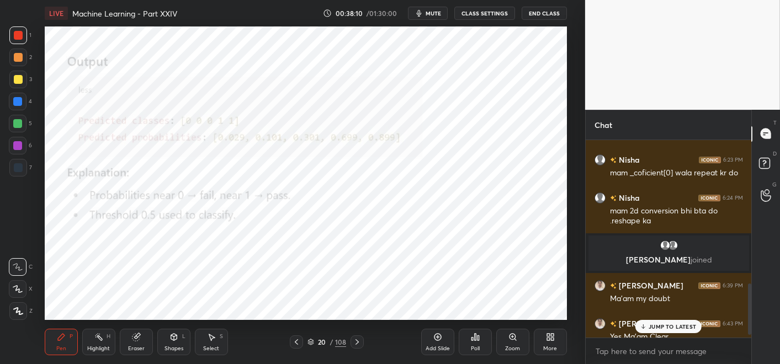
scroll to position [566, 0]
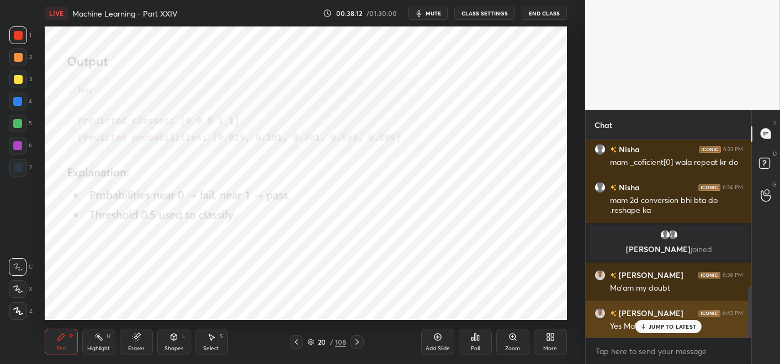
click at [660, 319] on div "Yes Ma'am Clear" at bounding box center [676, 325] width 133 height 13
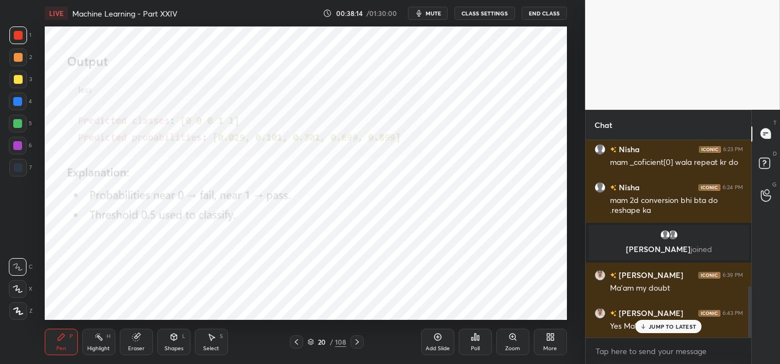
scroll to position [604, 0]
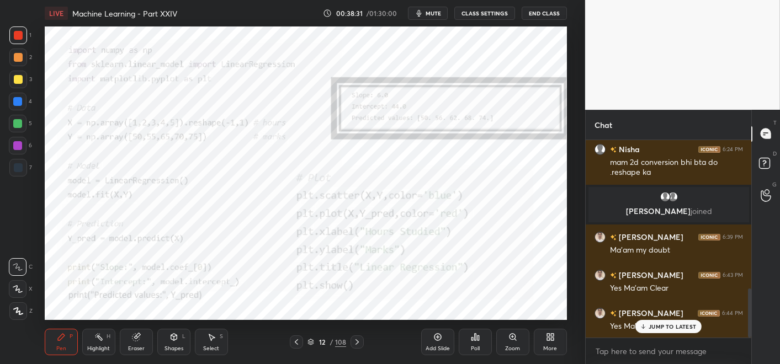
click at [483, 327] on div "Poll" at bounding box center [474, 342] width 33 height 26
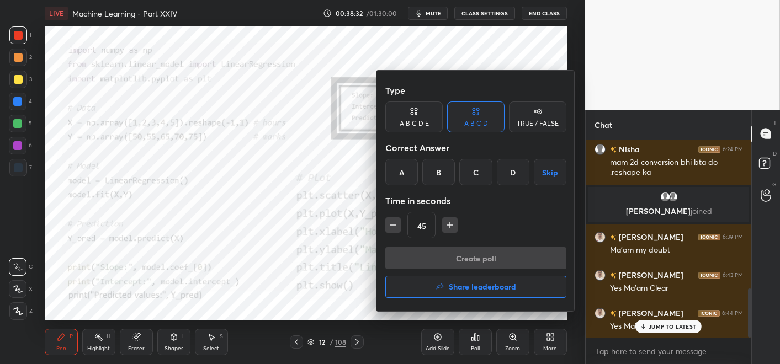
click at [404, 167] on div "A" at bounding box center [401, 172] width 33 height 26
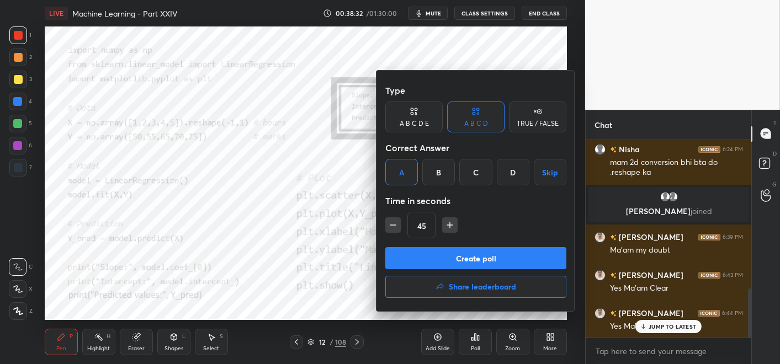
click at [438, 260] on button "Create poll" at bounding box center [475, 258] width 181 height 22
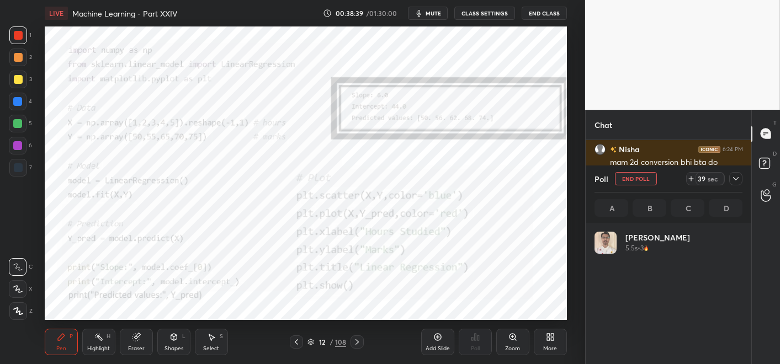
scroll to position [129, 145]
click at [504, 327] on div "Zoom" at bounding box center [512, 342] width 33 height 26
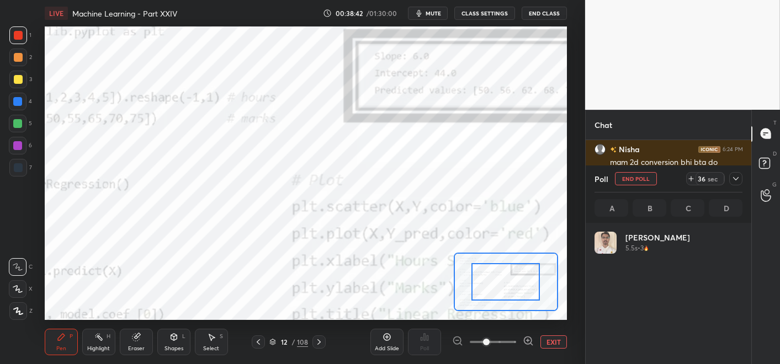
click at [504, 327] on span at bounding box center [493, 342] width 46 height 17
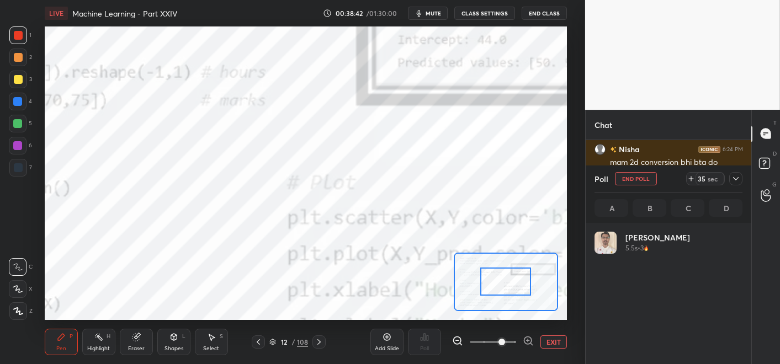
click at [480, 296] on div at bounding box center [505, 282] width 51 height 28
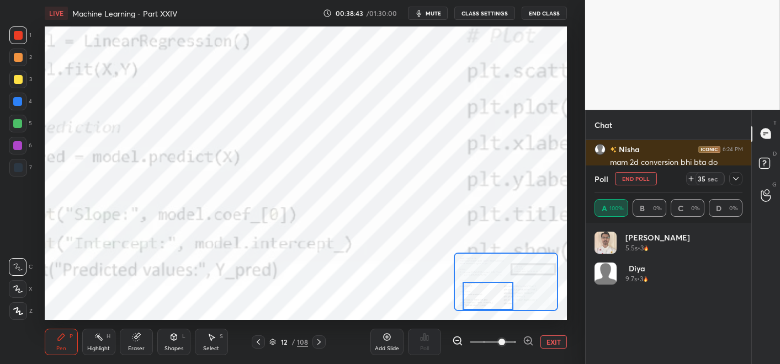
drag, startPoint x: 474, startPoint y: 301, endPoint x: 462, endPoint y: 306, distance: 13.4
click at [462, 307] on div at bounding box center [487, 296] width 51 height 28
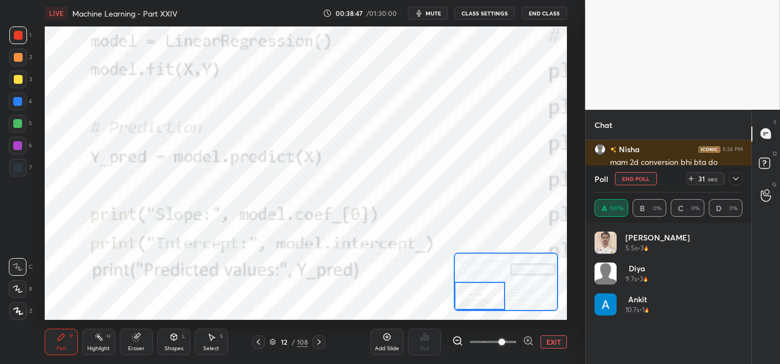
click at [319, 327] on icon at bounding box center [318, 342] width 9 height 9
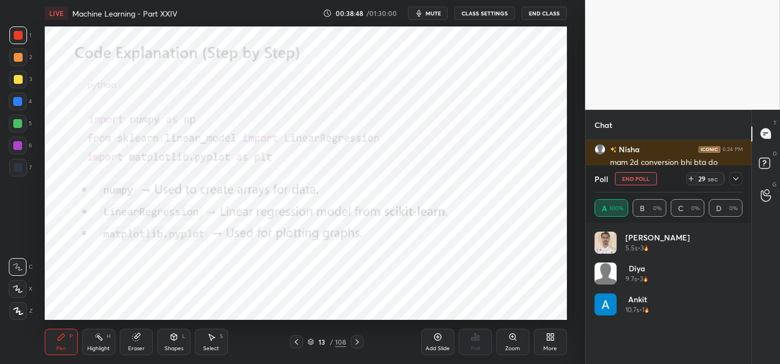
click at [349, 327] on div "13 / 108" at bounding box center [327, 341] width 74 height 13
click at [356, 327] on icon at bounding box center [357, 342] width 9 height 9
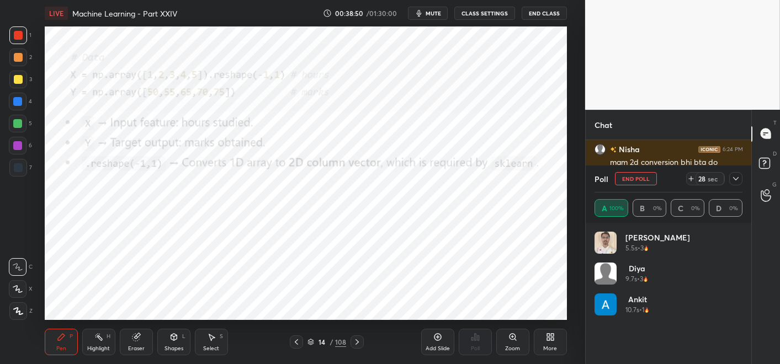
click at [356, 327] on icon at bounding box center [356, 342] width 3 height 6
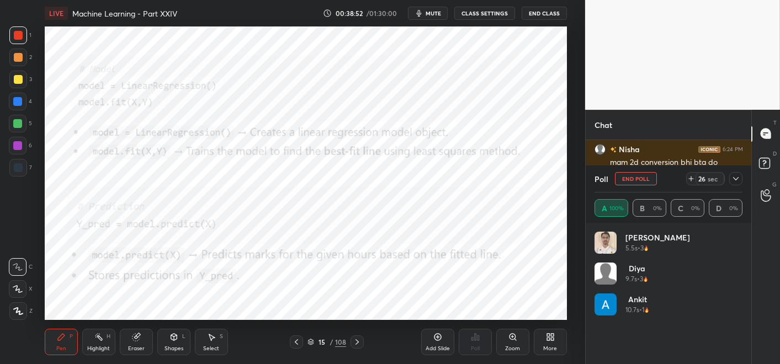
click at [356, 327] on icon at bounding box center [357, 342] width 9 height 9
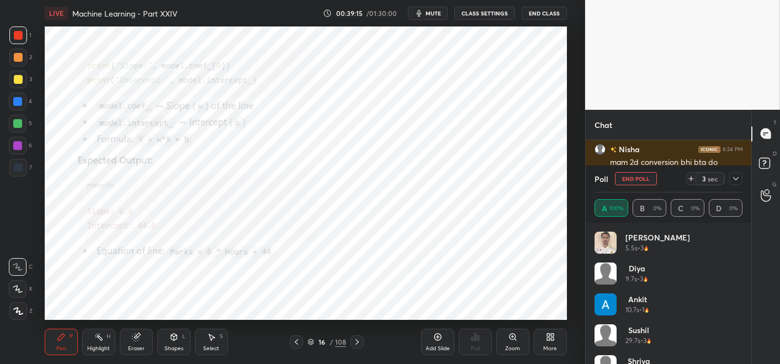
click at [299, 327] on icon at bounding box center [296, 342] width 9 height 9
click at [359, 327] on div at bounding box center [356, 341] width 13 height 13
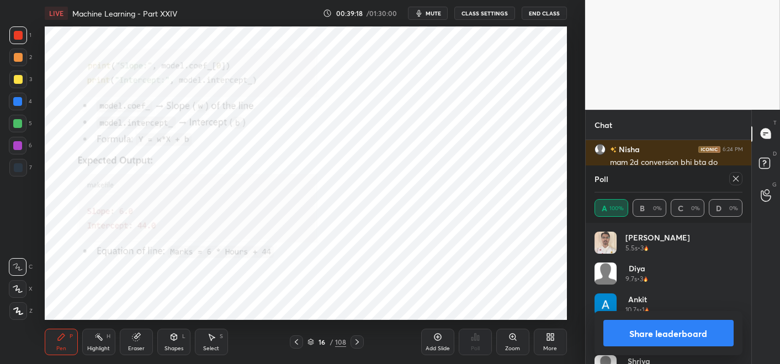
click at [298, 327] on icon at bounding box center [296, 342] width 9 height 9
click at [356, 327] on icon at bounding box center [356, 342] width 3 height 6
click at [302, 327] on div at bounding box center [296, 341] width 13 height 13
click at [301, 327] on div at bounding box center [296, 341] width 13 height 13
click at [298, 327] on icon at bounding box center [296, 342] width 9 height 9
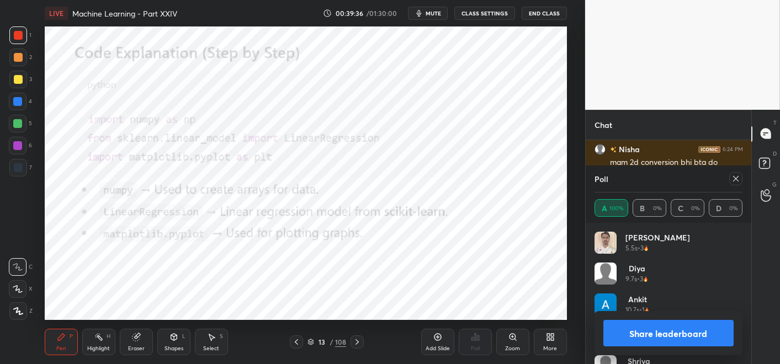
click at [355, 327] on icon at bounding box center [357, 342] width 9 height 9
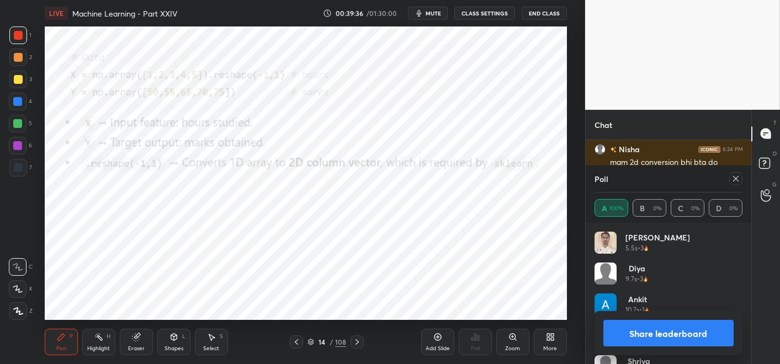
click at [359, 327] on icon at bounding box center [357, 342] width 9 height 9
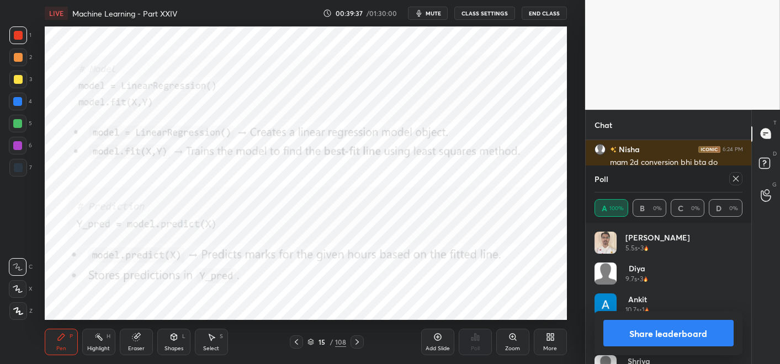
click at [359, 327] on icon at bounding box center [357, 342] width 9 height 9
click at [631, 322] on button "Share leaderboard" at bounding box center [668, 333] width 130 height 26
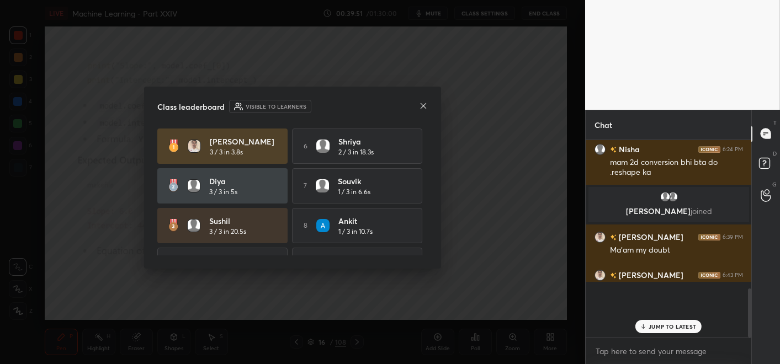
scroll to position [94, 162]
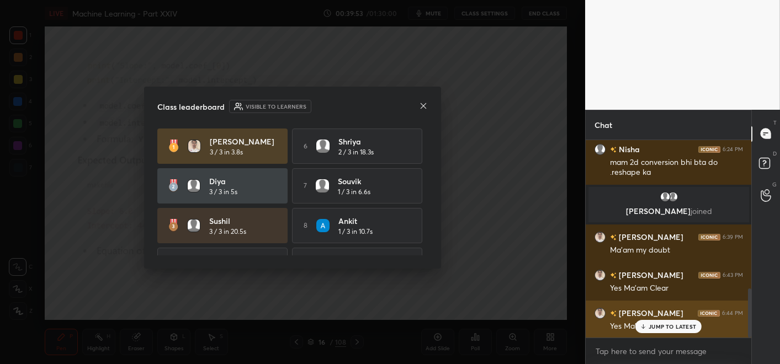
click at [685, 315] on div "[PERSON_NAME] 6:44 PM" at bounding box center [668, 313] width 148 height 12
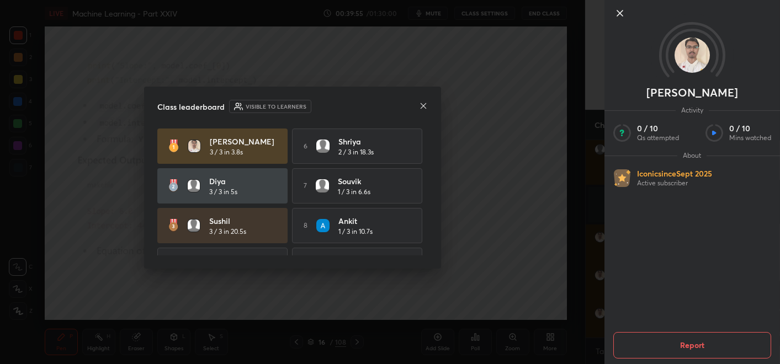
click at [423, 108] on icon at bounding box center [423, 106] width 9 height 9
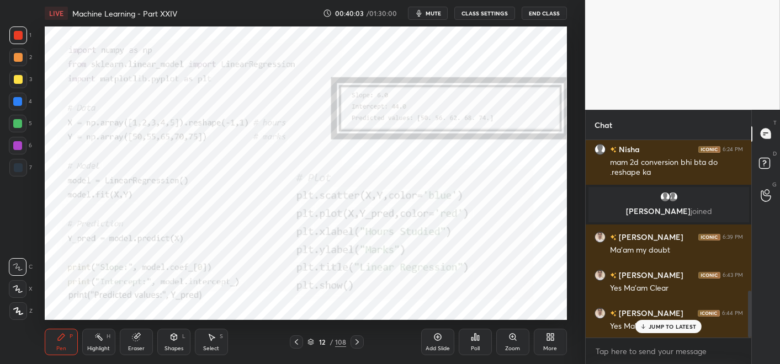
scroll to position [642, 0]
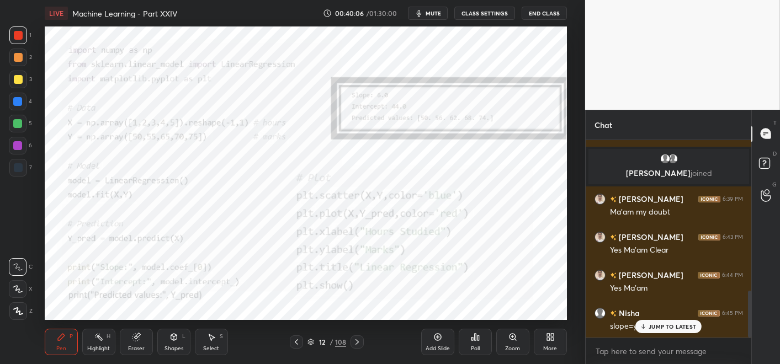
click at [460, 11] on button "CLASS SETTINGS" at bounding box center [484, 13] width 61 height 13
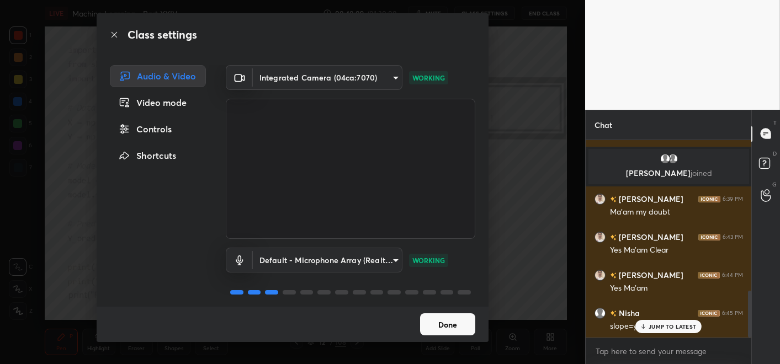
click at [438, 327] on button "Done" at bounding box center [447, 324] width 55 height 22
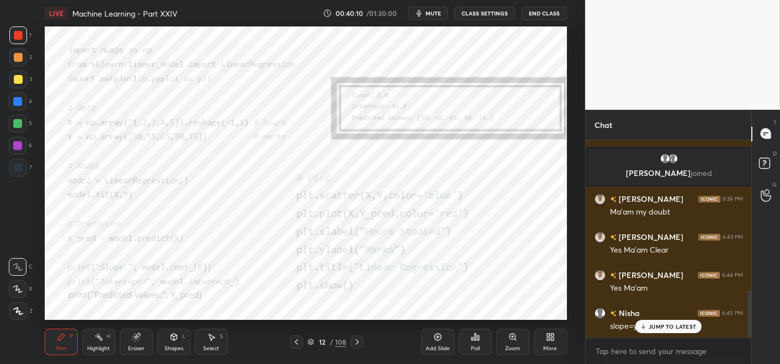
click at [438, 19] on button "mute" at bounding box center [428, 13] width 40 height 13
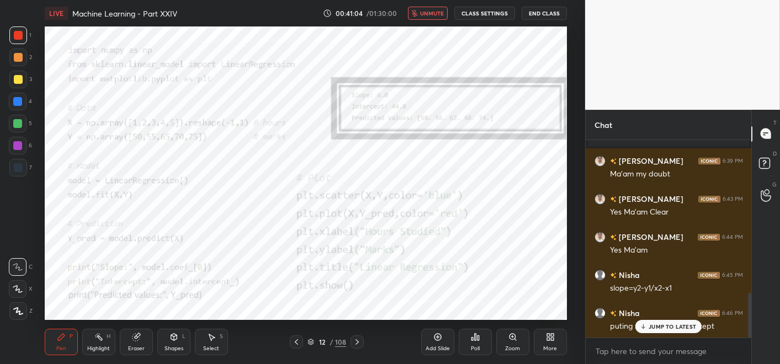
click at [422, 10] on button "unmute" at bounding box center [428, 13] width 40 height 13
click at [673, 326] on p "JUMP TO LATEST" at bounding box center [671, 326] width 47 height 7
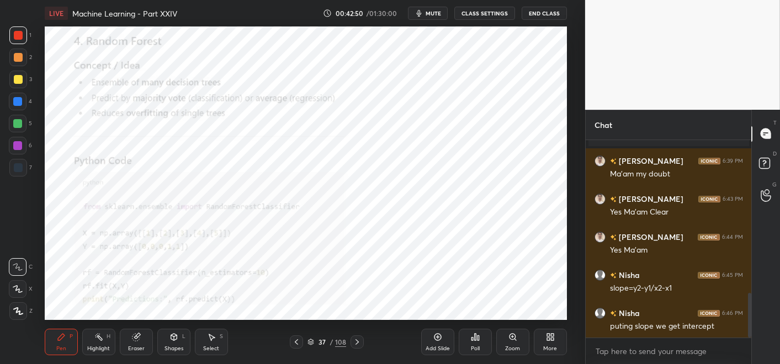
click at [526, 327] on div "Zoom" at bounding box center [512, 342] width 33 height 26
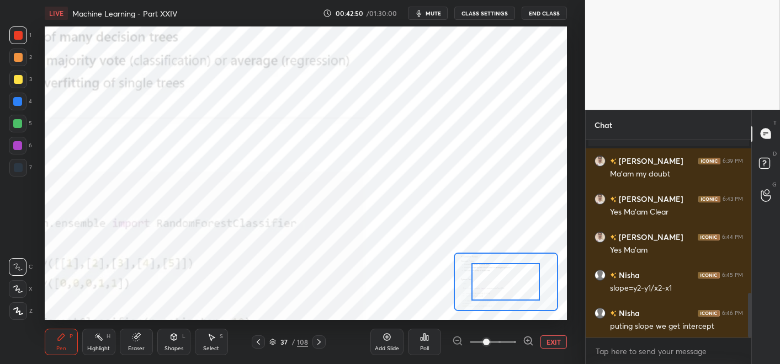
drag, startPoint x: 526, startPoint y: 342, endPoint x: 515, endPoint y: 333, distance: 14.1
click at [525, 327] on icon at bounding box center [527, 340] width 11 height 11
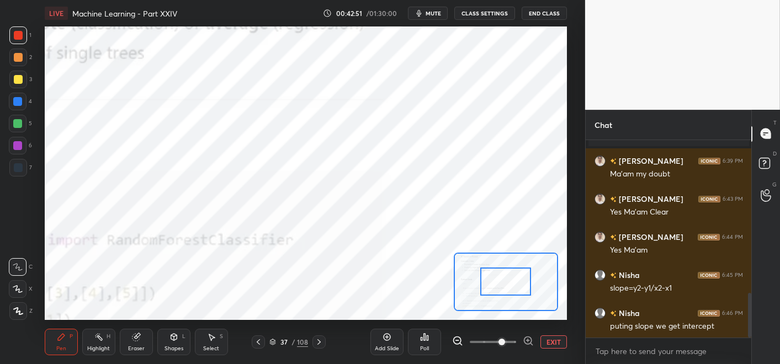
click at [486, 296] on div at bounding box center [505, 282] width 51 height 28
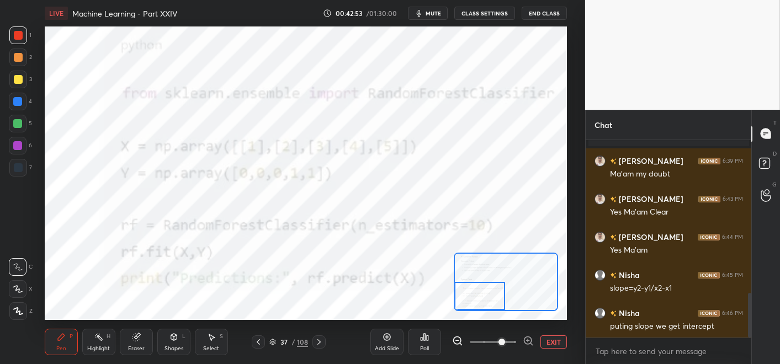
drag, startPoint x: 497, startPoint y: 292, endPoint x: 466, endPoint y: 304, distance: 33.0
click at [483, 306] on div at bounding box center [479, 296] width 51 height 28
click at [320, 327] on icon at bounding box center [318, 342] width 9 height 9
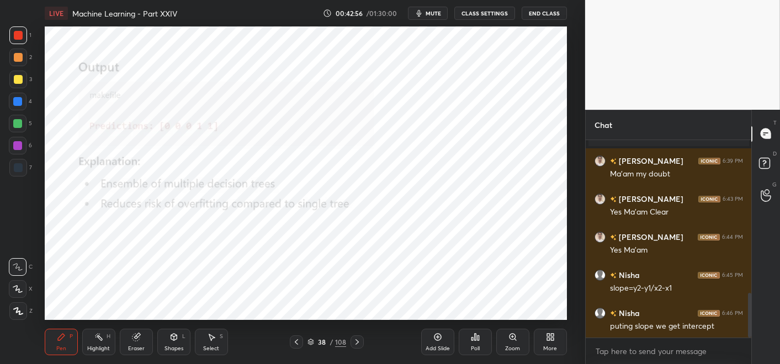
click at [296, 327] on icon at bounding box center [296, 342] width 9 height 9
click at [354, 327] on icon at bounding box center [357, 342] width 9 height 9
click at [361, 327] on icon at bounding box center [357, 342] width 9 height 9
drag, startPoint x: 510, startPoint y: 334, endPoint x: 508, endPoint y: 329, distance: 5.9
click at [510, 327] on icon at bounding box center [512, 337] width 6 height 6
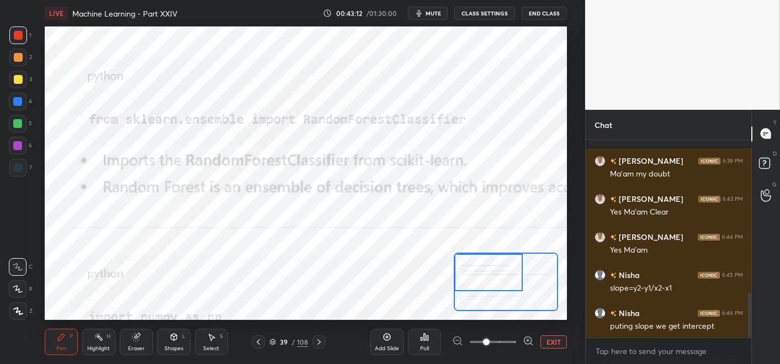
click at [470, 269] on div at bounding box center [488, 273] width 68 height 38
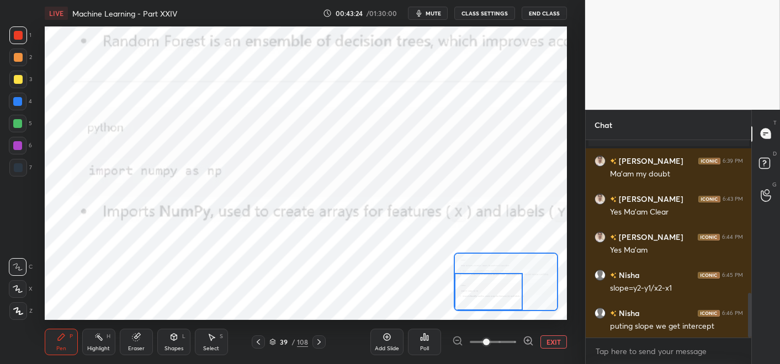
drag, startPoint x: 481, startPoint y: 284, endPoint x: 476, endPoint y: 310, distance: 26.9
click at [476, 310] on div at bounding box center [506, 282] width 104 height 58
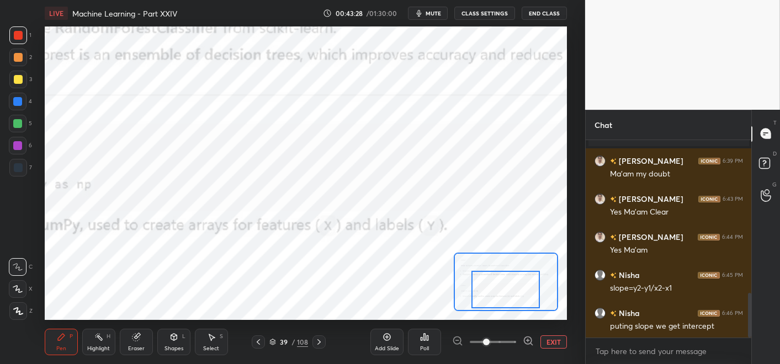
drag, startPoint x: 487, startPoint y: 275, endPoint x: 492, endPoint y: 272, distance: 6.0
click at [497, 273] on div at bounding box center [505, 290] width 68 height 38
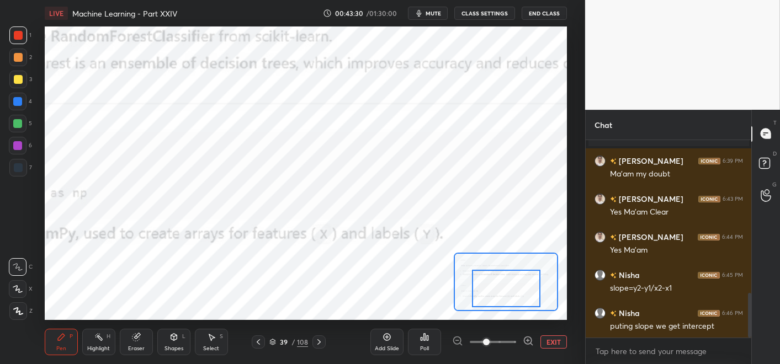
click at [318, 327] on icon at bounding box center [318, 342] width 9 height 9
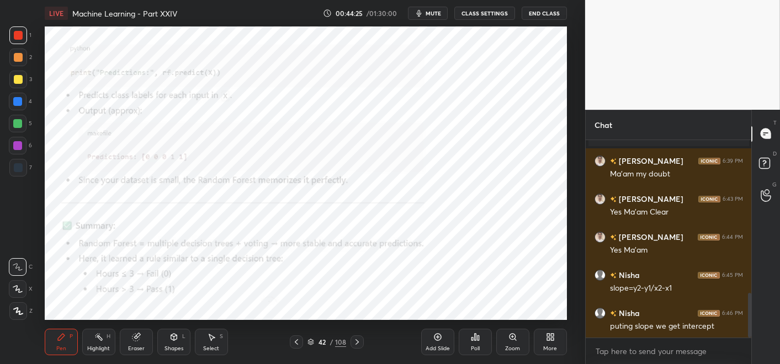
click at [523, 327] on div "Zoom" at bounding box center [512, 342] width 33 height 26
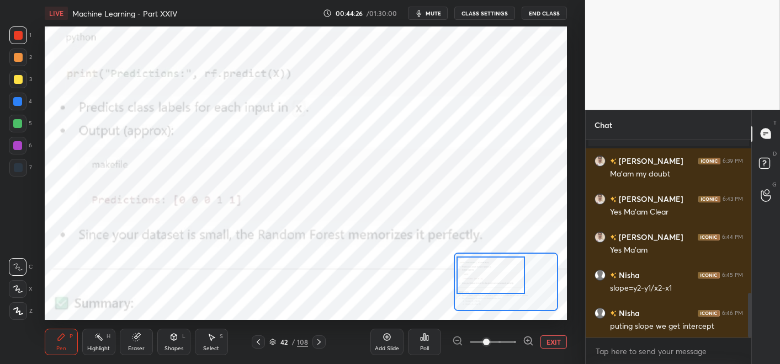
drag, startPoint x: 496, startPoint y: 292, endPoint x: 498, endPoint y: 285, distance: 6.8
click at [486, 278] on div at bounding box center [490, 276] width 68 height 38
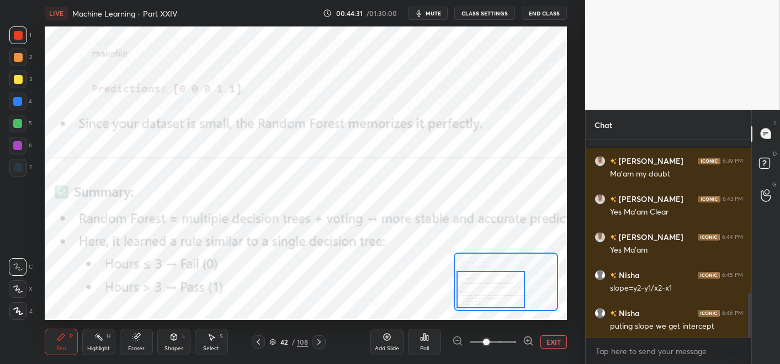
drag, startPoint x: 478, startPoint y: 301, endPoint x: 473, endPoint y: 303, distance: 5.8
click at [478, 303] on div at bounding box center [490, 290] width 68 height 38
click at [261, 327] on icon at bounding box center [258, 342] width 9 height 9
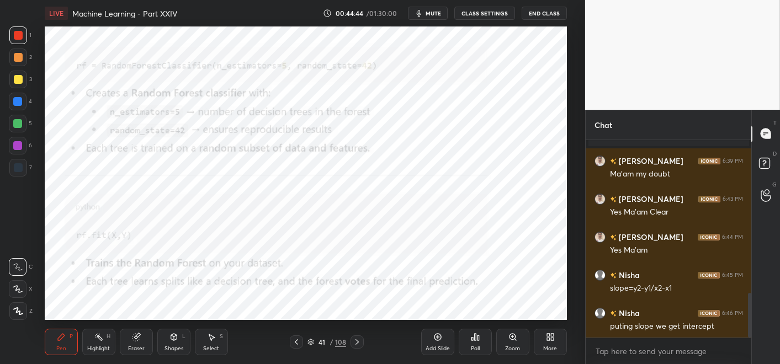
click at [290, 327] on div at bounding box center [296, 341] width 13 height 13
click at [296, 327] on icon at bounding box center [296, 342] width 9 height 9
click at [299, 327] on icon at bounding box center [296, 342] width 9 height 9
click at [297, 327] on icon at bounding box center [296, 342] width 9 height 9
click at [481, 327] on div "Poll" at bounding box center [474, 342] width 33 height 26
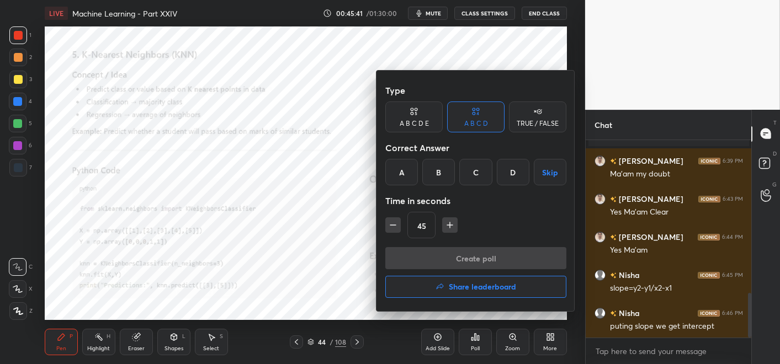
click at [405, 181] on div "A" at bounding box center [401, 172] width 33 height 26
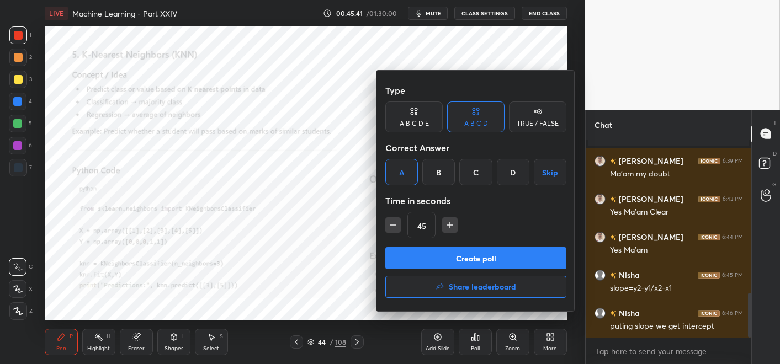
click at [428, 254] on button "Create poll" at bounding box center [475, 258] width 181 height 22
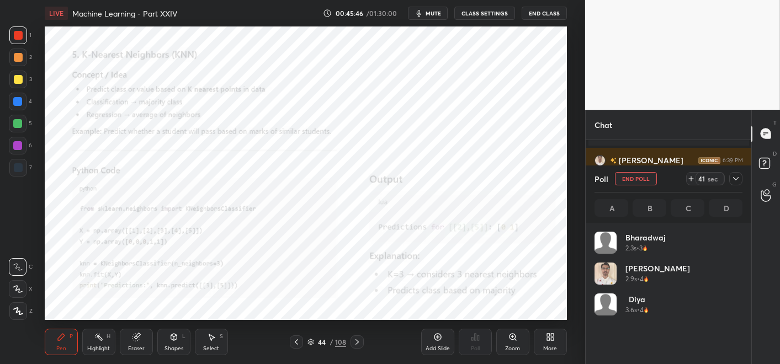
scroll to position [129, 145]
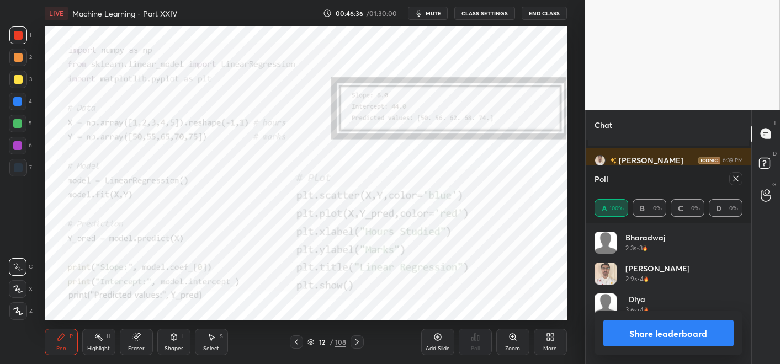
drag, startPoint x: 662, startPoint y: 324, endPoint x: 649, endPoint y: 329, distance: 13.6
click at [663, 324] on button "Share leaderboard" at bounding box center [668, 333] width 130 height 26
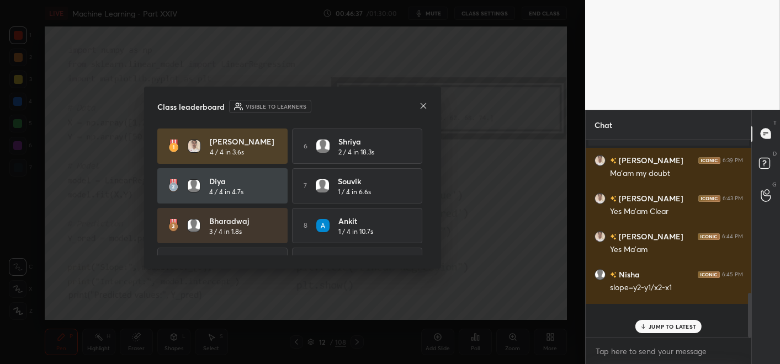
scroll to position [4, 4]
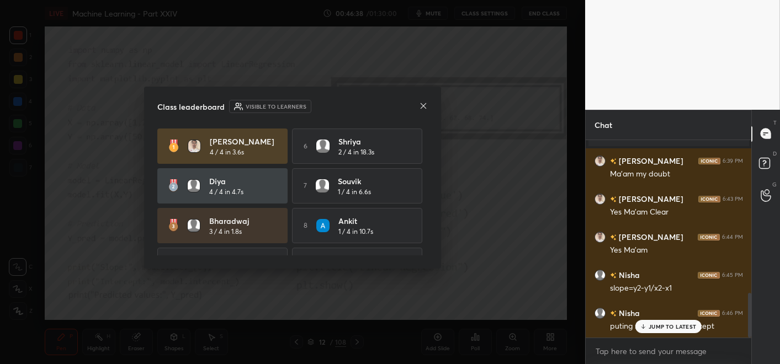
click at [420, 104] on icon at bounding box center [423, 106] width 9 height 9
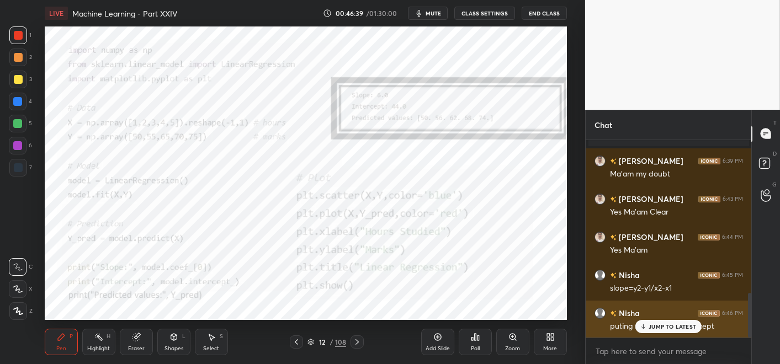
click at [684, 327] on p "JUMP TO LATEST" at bounding box center [671, 326] width 47 height 7
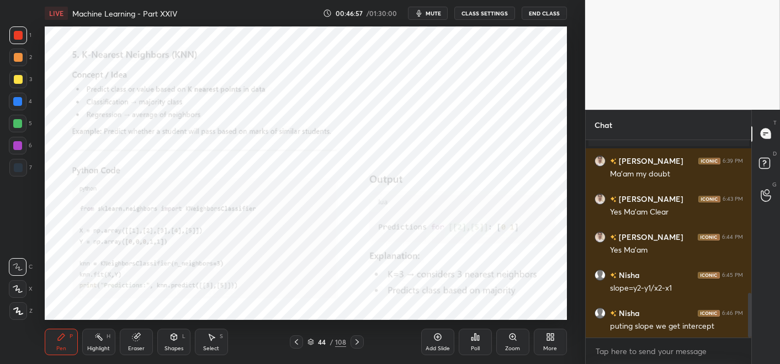
click at [504, 327] on div "Zoom" at bounding box center [512, 342] width 33 height 26
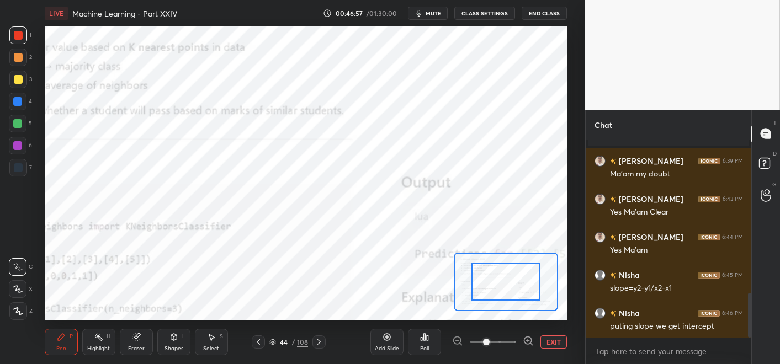
click at [504, 327] on span at bounding box center [493, 342] width 46 height 17
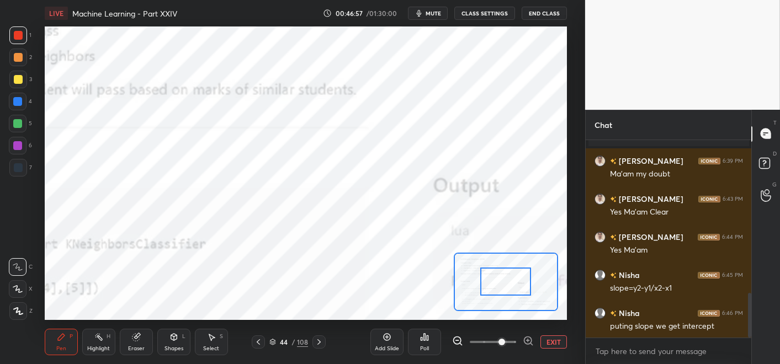
click at [376, 307] on div "Setting up your live class Poll for secs No correct answer Start poll" at bounding box center [306, 173] width 522 height 294
click at [480, 280] on div at bounding box center [505, 282] width 51 height 28
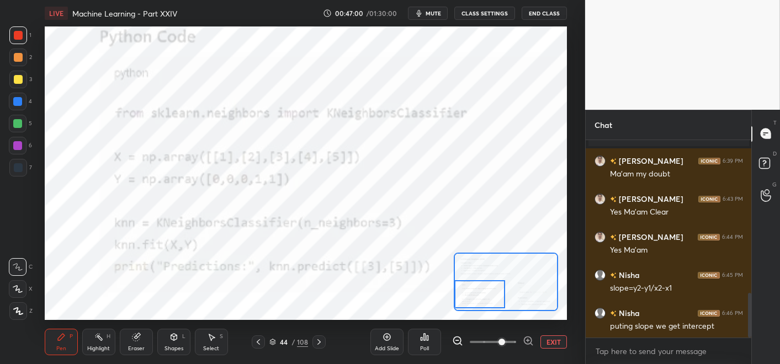
click at [435, 284] on div "Setting up your live class Poll for secs No correct answer Start poll" at bounding box center [306, 173] width 522 height 294
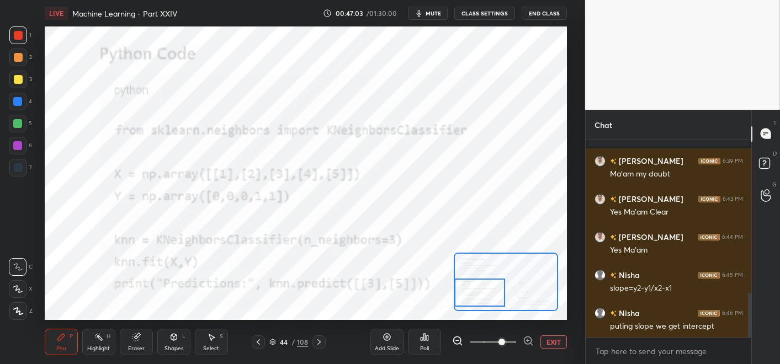
click at [441, 15] on span "mute" at bounding box center [432, 13] width 15 height 8
click at [434, 19] on button "unmute" at bounding box center [428, 13] width 40 height 13
click at [493, 293] on div at bounding box center [506, 282] width 104 height 58
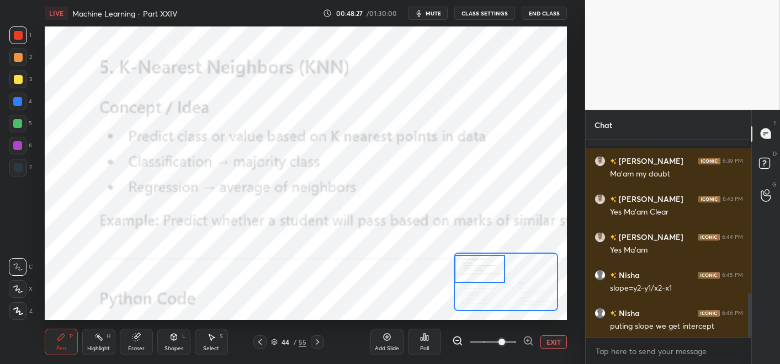
drag, startPoint x: 493, startPoint y: 293, endPoint x: 490, endPoint y: 269, distance: 23.9
click at [490, 269] on div at bounding box center [479, 269] width 51 height 28
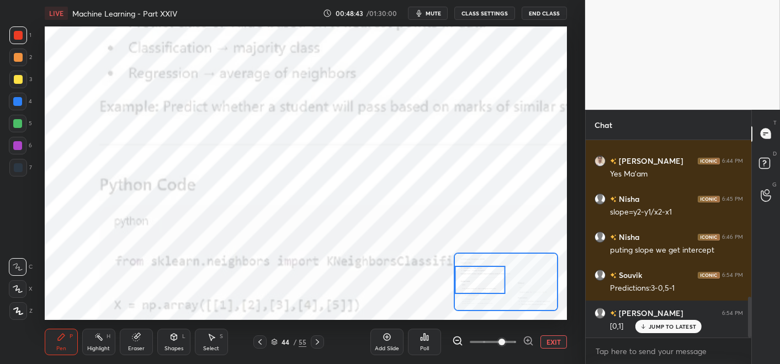
scroll to position [795, 0]
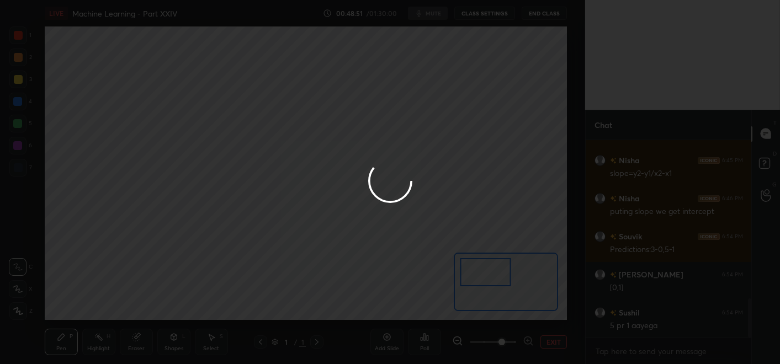
drag, startPoint x: 497, startPoint y: 289, endPoint x: 502, endPoint y: 269, distance: 20.6
click at [502, 269] on div "1 2 3 4 5 6 7 C X Z C X Z E E Erase all H H LIVE Machine Learning - Part XXIV 0…" at bounding box center [390, 182] width 780 height 364
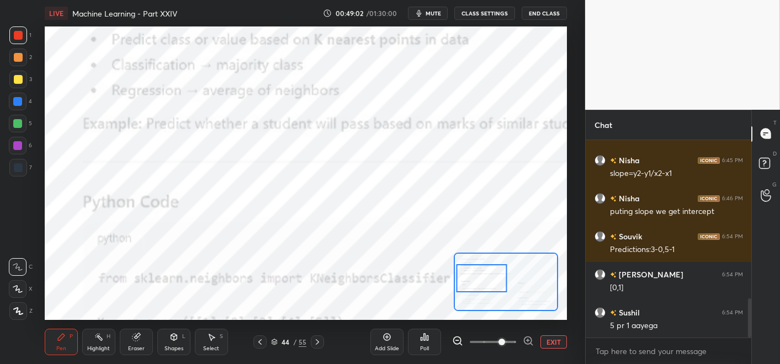
scroll to position [832, 0]
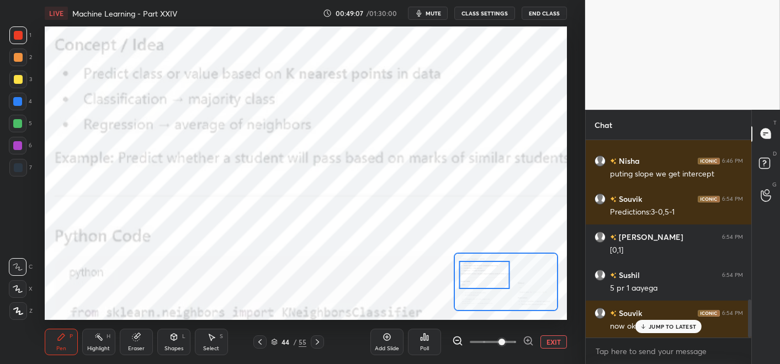
drag, startPoint x: 489, startPoint y: 289, endPoint x: 493, endPoint y: 271, distance: 18.1
click at [493, 271] on div at bounding box center [483, 275] width 51 height 28
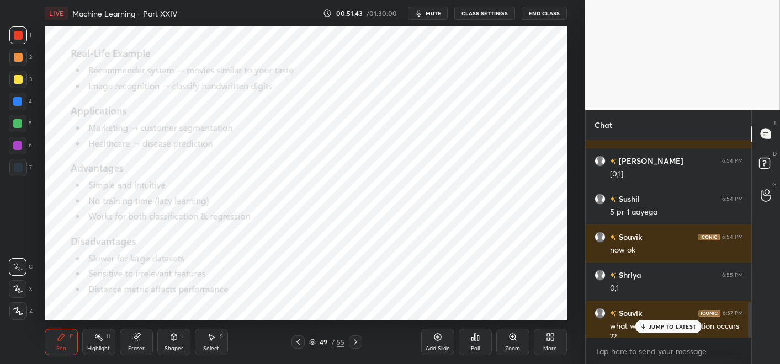
scroll to position [919, 0]
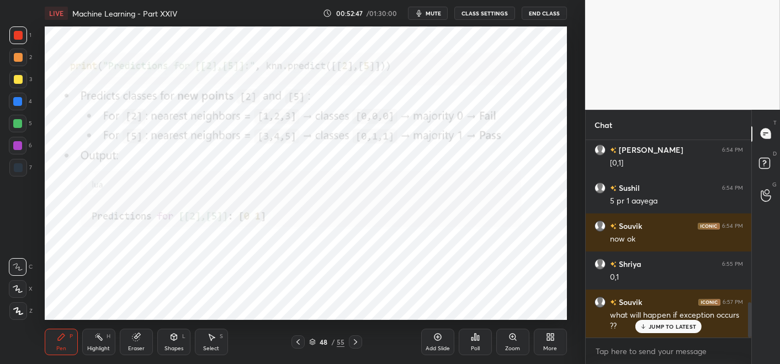
click at [470, 327] on div "Poll" at bounding box center [474, 342] width 33 height 26
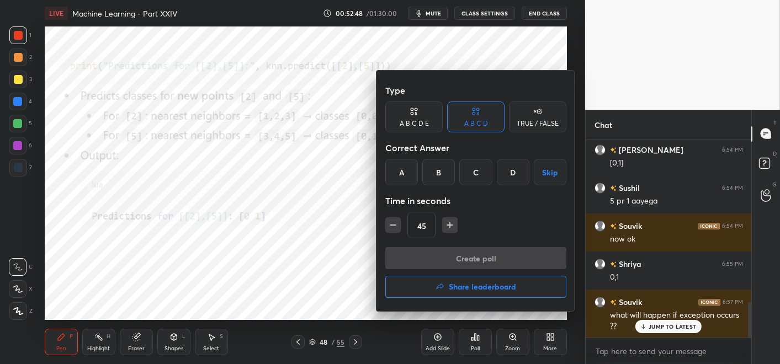
drag, startPoint x: 403, startPoint y: 179, endPoint x: 420, endPoint y: 222, distance: 46.3
click at [404, 179] on div "A" at bounding box center [401, 172] width 33 height 26
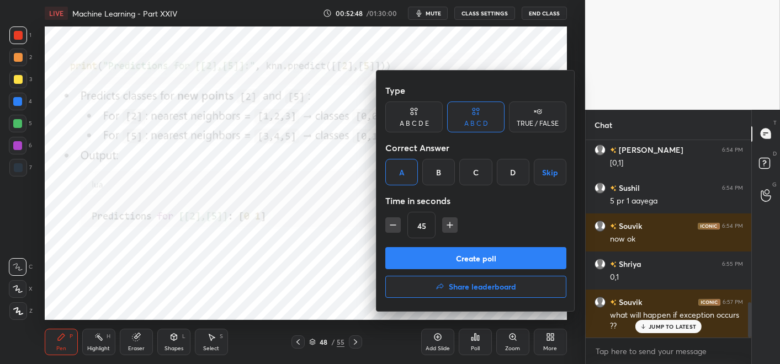
drag, startPoint x: 430, startPoint y: 255, endPoint x: 423, endPoint y: 245, distance: 11.9
click at [430, 254] on button "Create poll" at bounding box center [475, 258] width 181 height 22
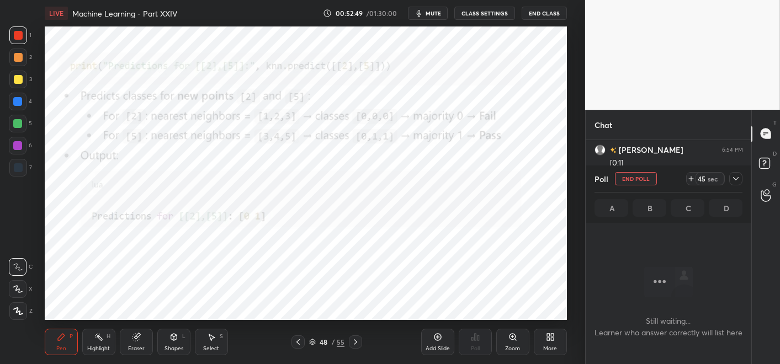
scroll to position [4, 4]
click at [423, 12] on icon "button" at bounding box center [418, 13] width 9 height 9
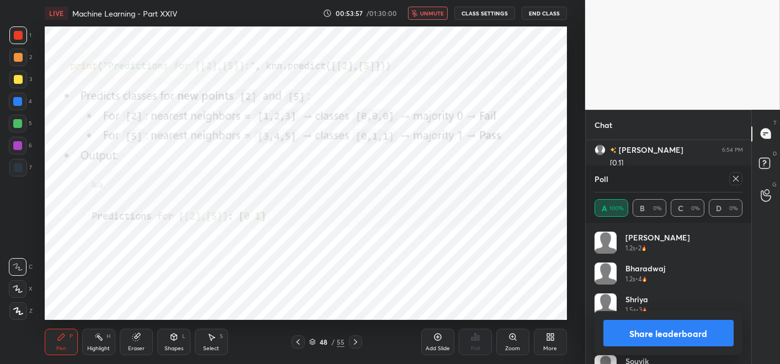
scroll to position [3, 3]
click at [701, 327] on button "Share leaderboard" at bounding box center [668, 333] width 130 height 26
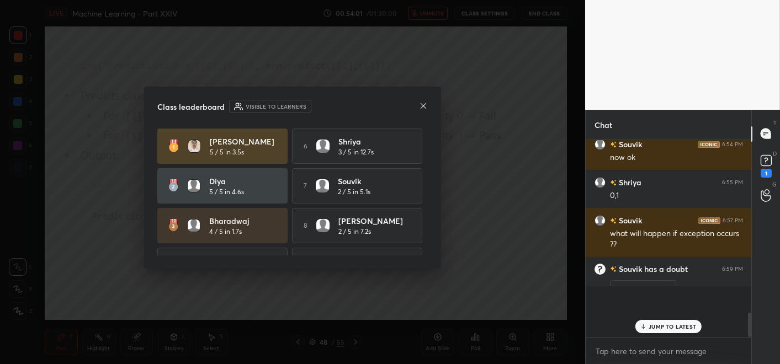
scroll to position [102, 162]
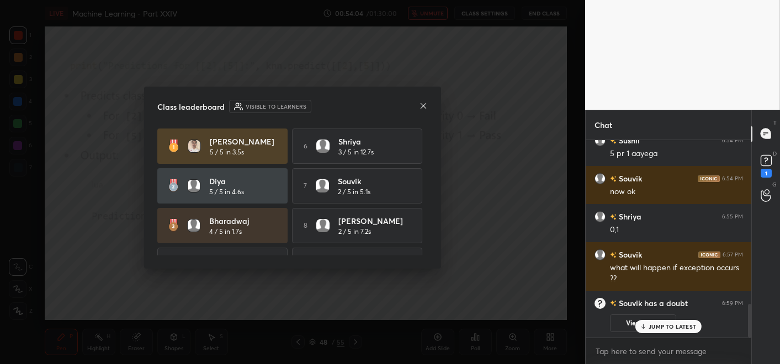
click at [424, 104] on icon at bounding box center [423, 106] width 9 height 9
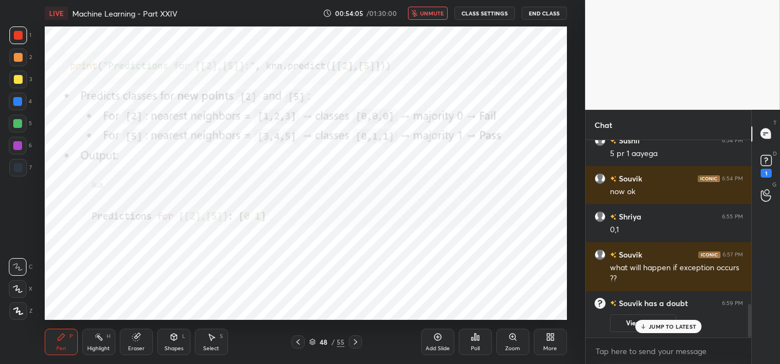
click at [444, 10] on span "unmute" at bounding box center [432, 13] width 24 height 8
click at [627, 318] on button "View doubt" at bounding box center [643, 323] width 66 height 18
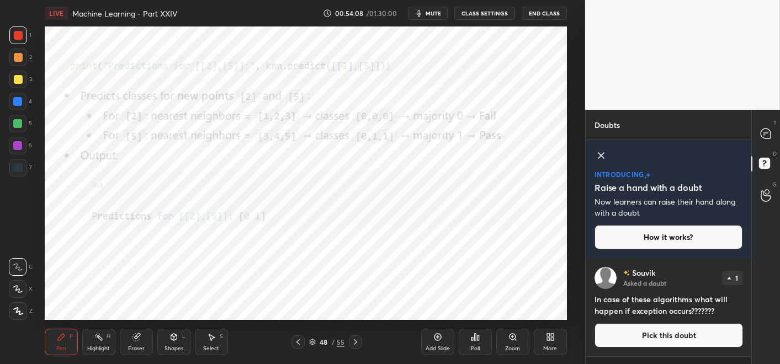
click at [627, 327] on button "Pick this doubt" at bounding box center [668, 335] width 148 height 24
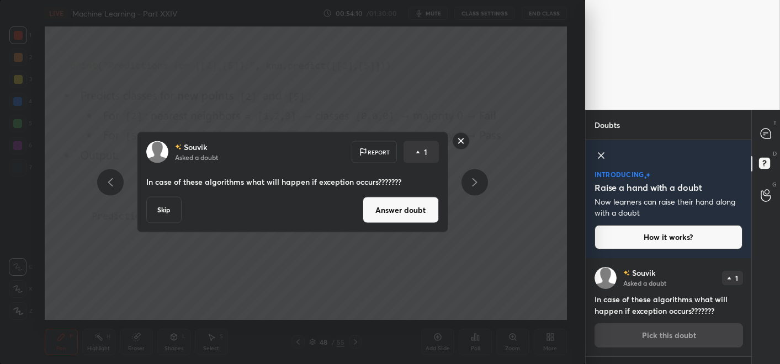
click at [391, 216] on button "Answer doubt" at bounding box center [400, 210] width 76 height 26
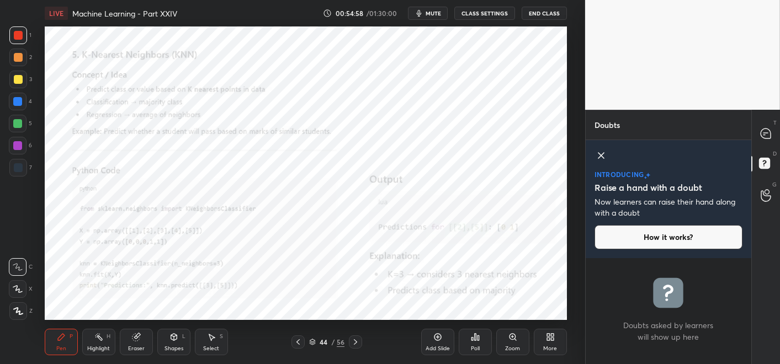
click at [512, 327] on div "Add Slide Poll Zoom More" at bounding box center [494, 342] width 146 height 62
click at [512, 327] on icon at bounding box center [512, 336] width 0 height 2
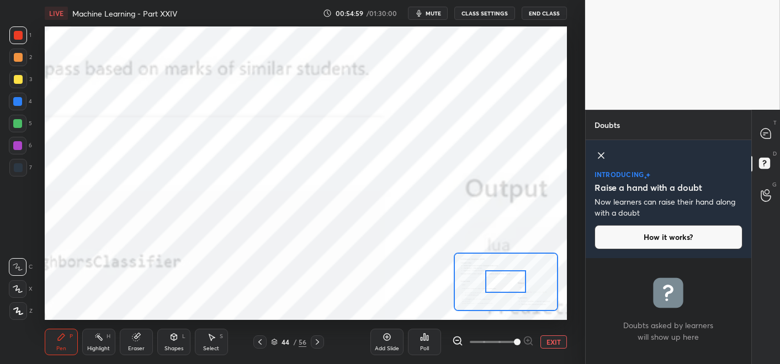
click at [514, 327] on span at bounding box center [517, 342] width 7 height 7
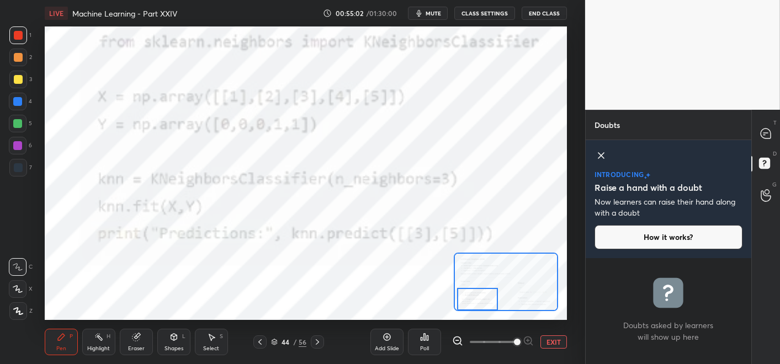
drag, startPoint x: 505, startPoint y: 282, endPoint x: 477, endPoint y: 304, distance: 35.8
click at [477, 304] on div at bounding box center [477, 299] width 41 height 23
click at [701, 137] on icon at bounding box center [765, 134] width 10 height 10
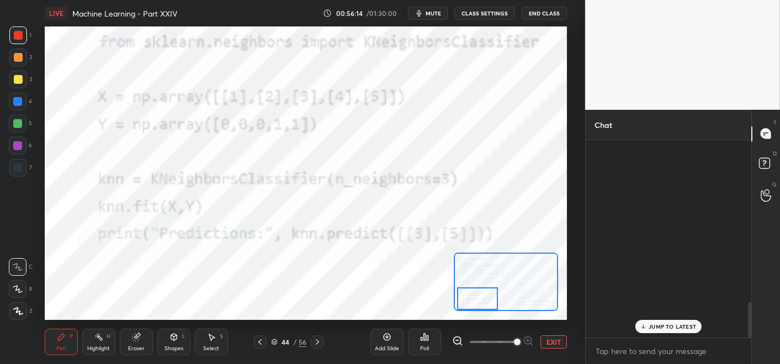
scroll to position [194, 162]
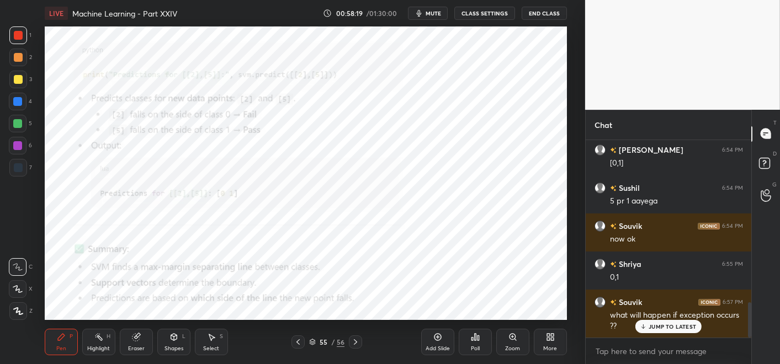
click at [500, 327] on div "Zoom" at bounding box center [512, 342] width 33 height 26
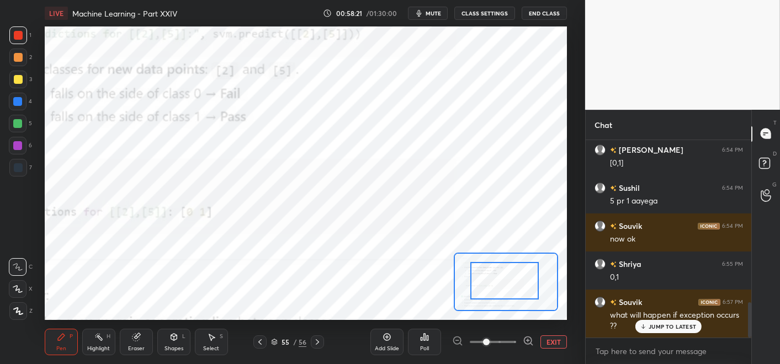
drag, startPoint x: 496, startPoint y: 298, endPoint x: 480, endPoint y: 287, distance: 19.1
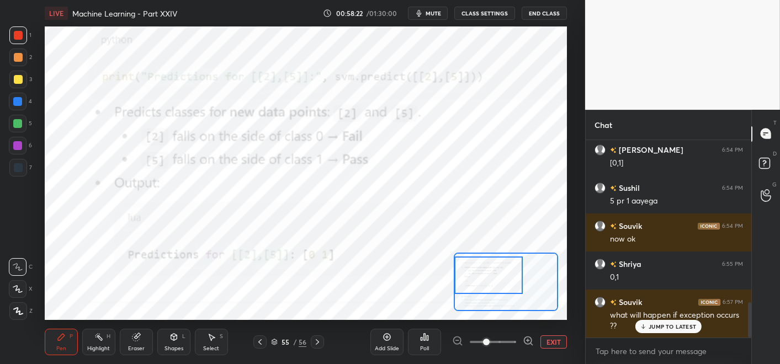
drag, startPoint x: 480, startPoint y: 287, endPoint x: 462, endPoint y: 281, distance: 18.7
click at [462, 281] on div at bounding box center [488, 276] width 68 height 38
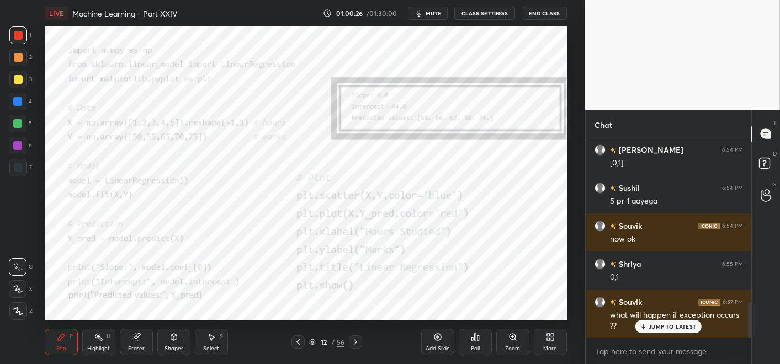
click at [439, 327] on div "Add Slide" at bounding box center [437, 342] width 33 height 26
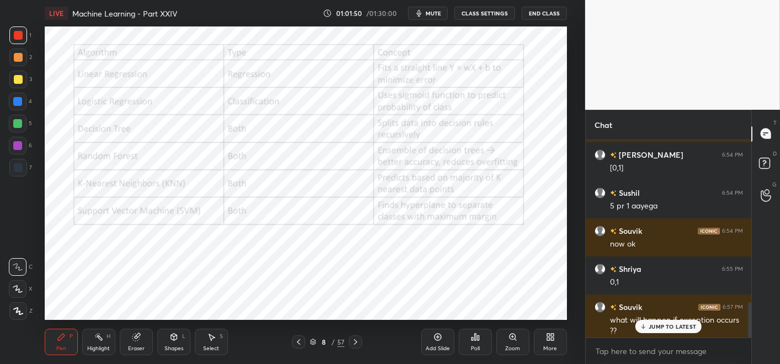
scroll to position [919, 0]
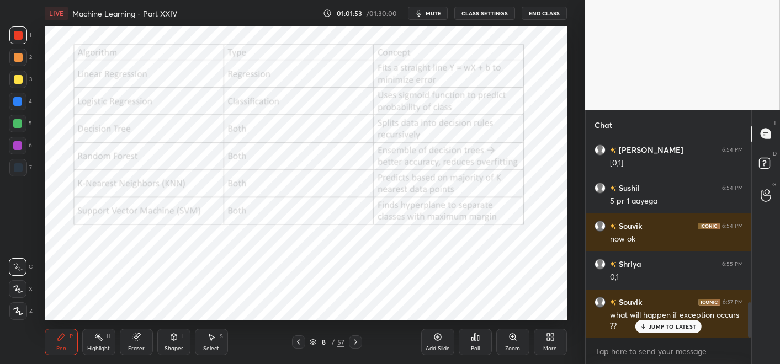
click at [525, 12] on button "End Class" at bounding box center [543, 13] width 45 height 13
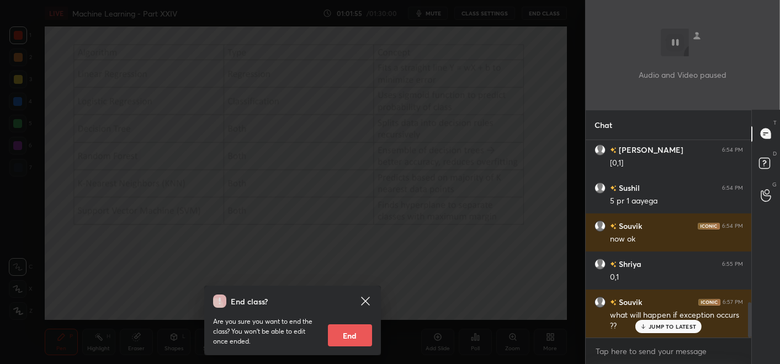
click at [357, 325] on button "End" at bounding box center [350, 335] width 44 height 22
type textarea "x"
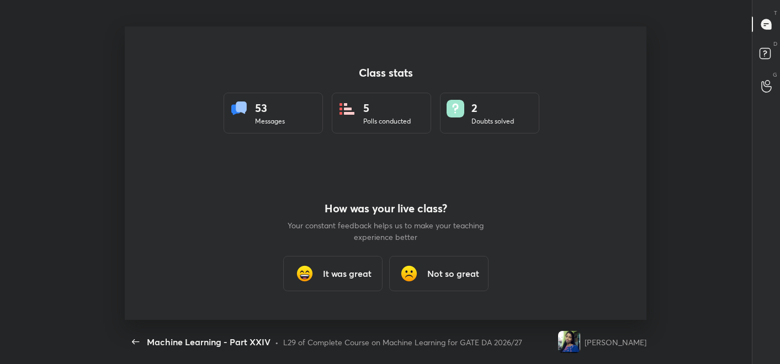
scroll to position [293, 771]
